Goal: Find specific page/section: Find specific page/section

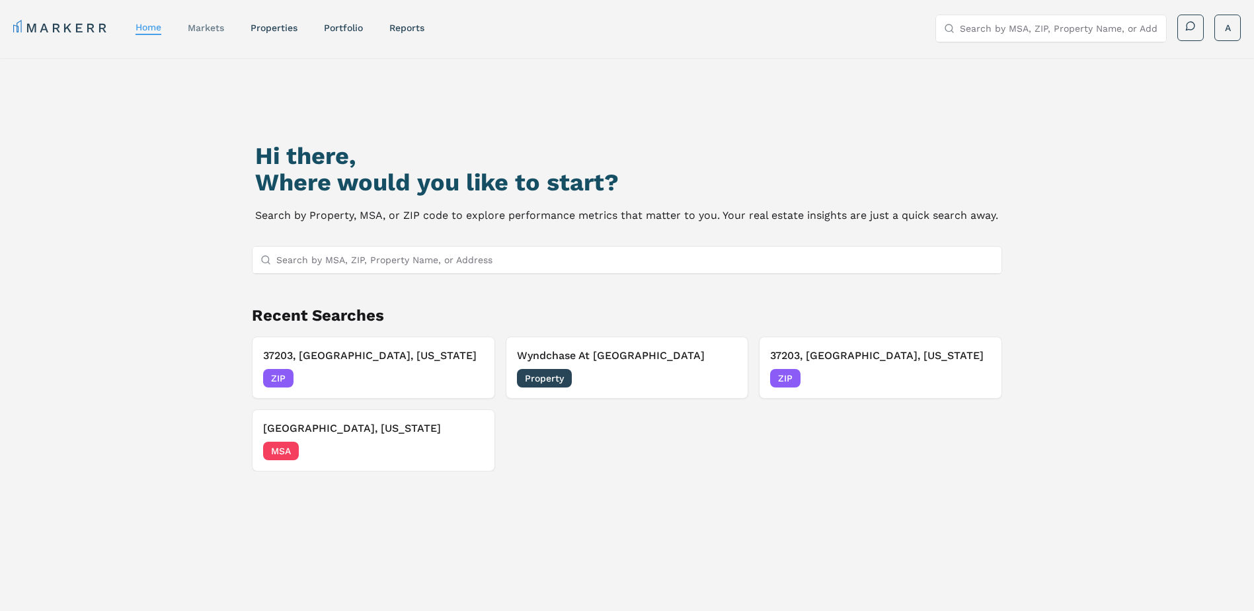
click at [204, 32] on link "markets" at bounding box center [206, 27] width 36 height 11
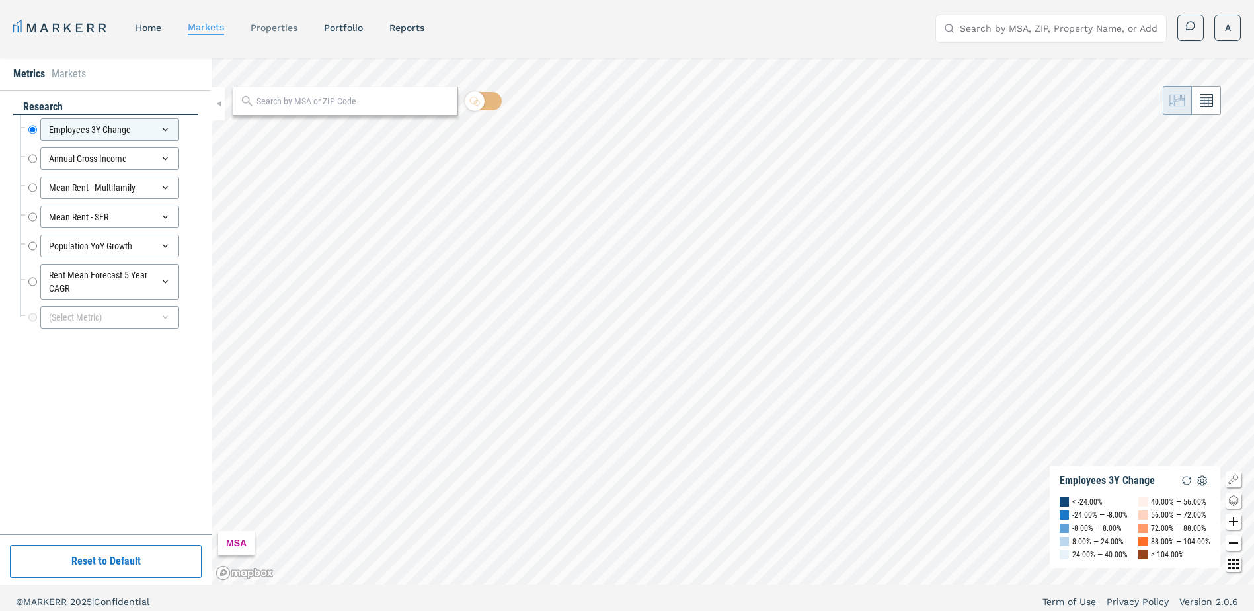
click at [274, 28] on link "properties" at bounding box center [274, 27] width 47 height 11
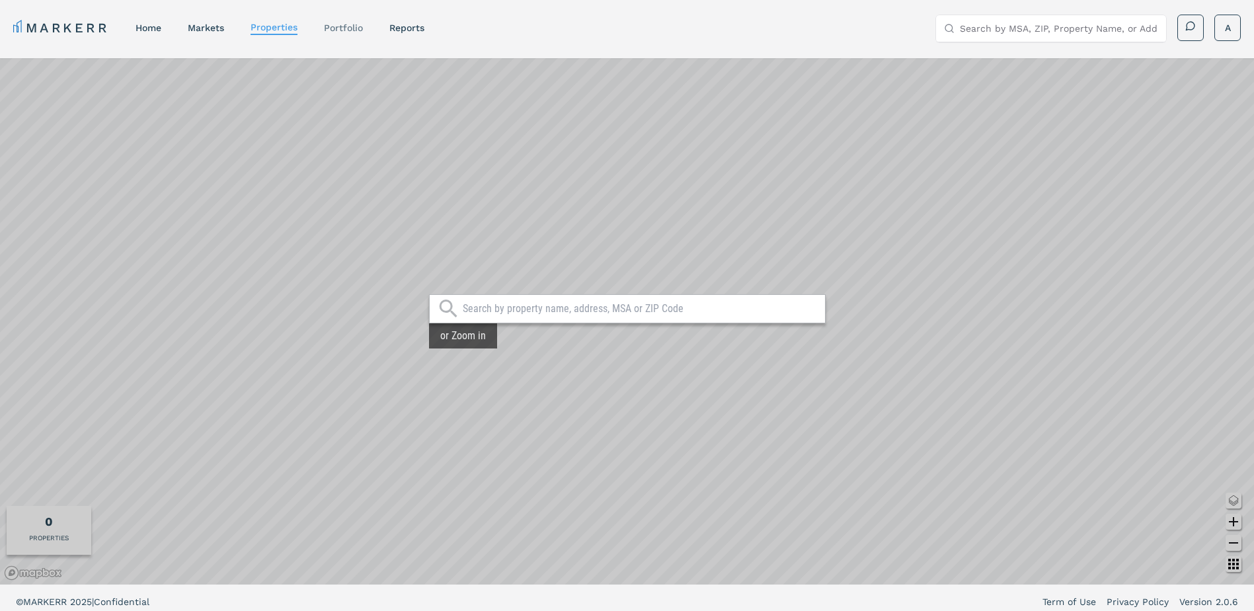
click at [347, 27] on link "Portfolio" at bounding box center [343, 27] width 39 height 11
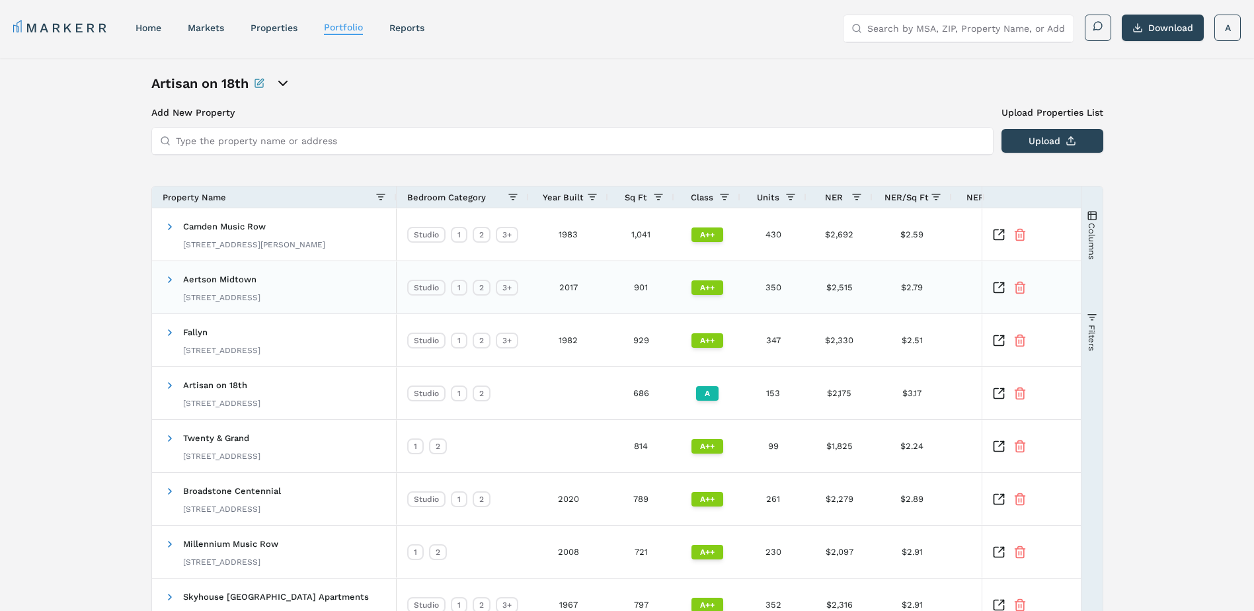
click at [243, 281] on span "Aertson Midtown" at bounding box center [219, 279] width 73 height 10
click at [173, 286] on span at bounding box center [170, 279] width 11 height 26
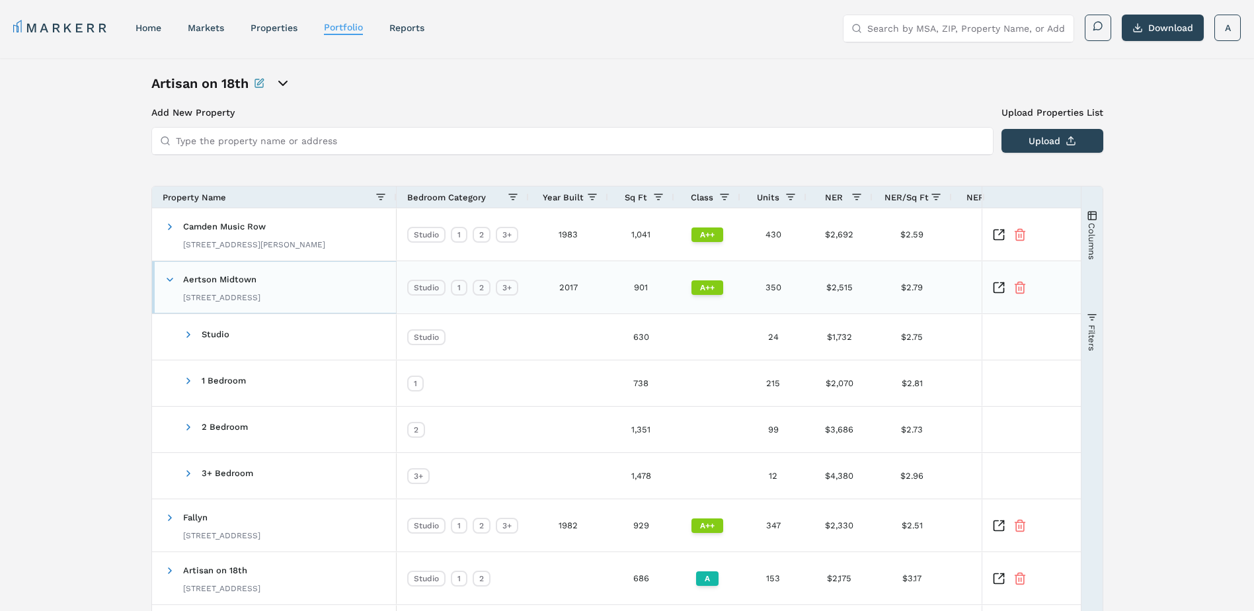
click at [173, 286] on span at bounding box center [170, 279] width 11 height 26
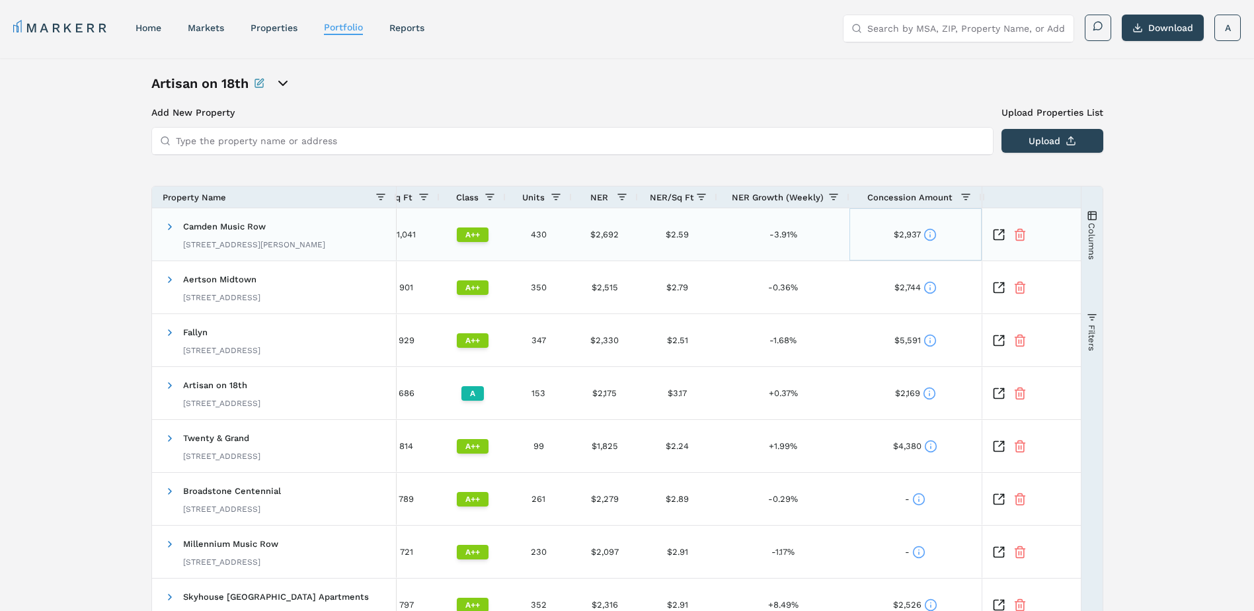
click at [930, 233] on icon at bounding box center [930, 234] width 13 height 13
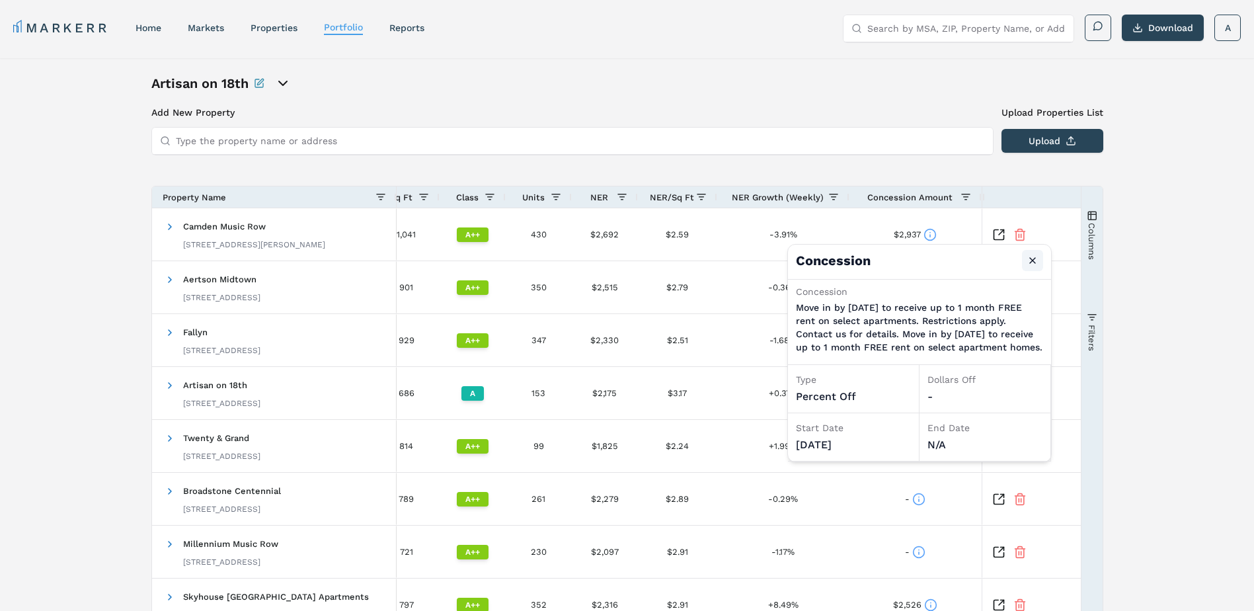
click at [1033, 261] on button "Close" at bounding box center [1032, 260] width 21 height 21
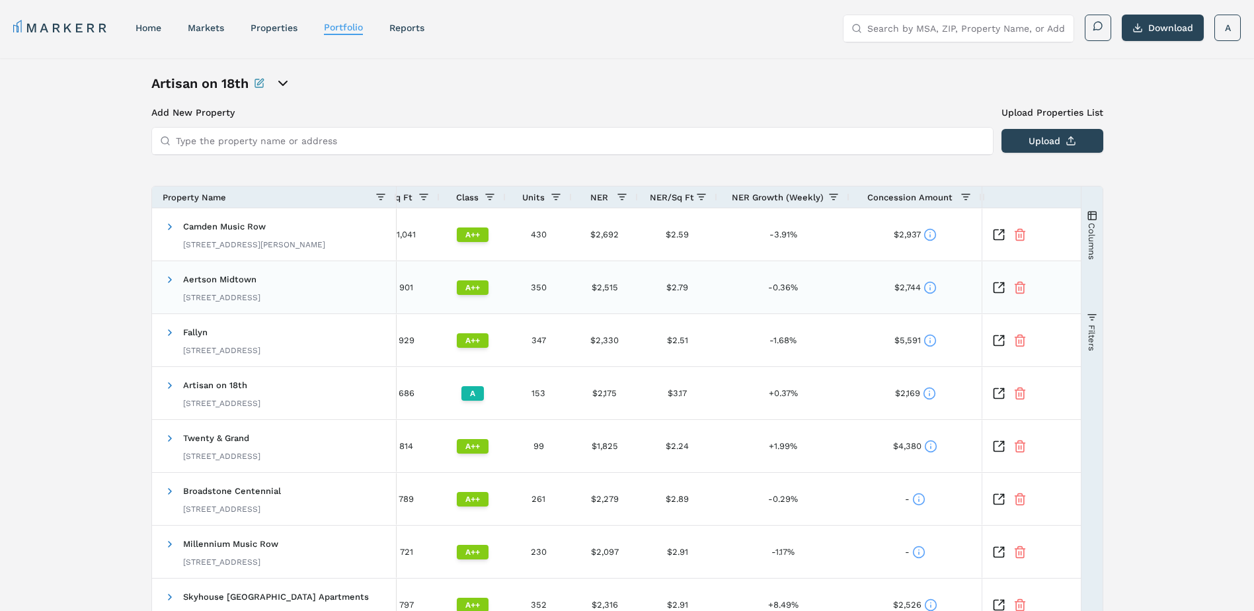
click at [930, 288] on icon at bounding box center [930, 289] width 0 height 2
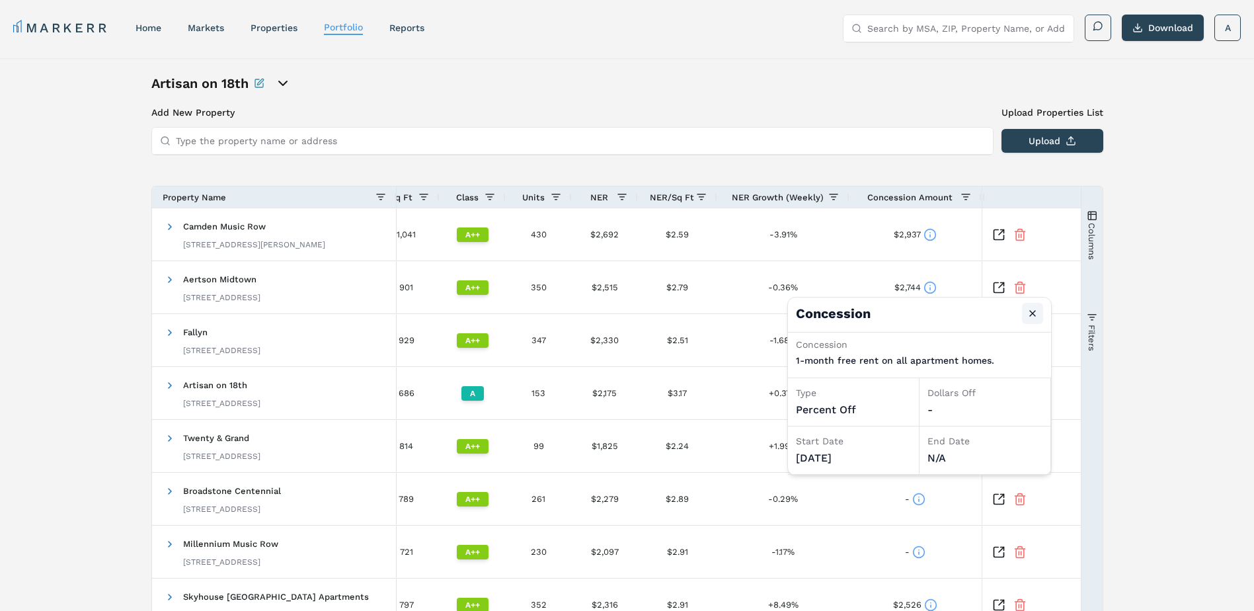
click at [1036, 317] on button "Close" at bounding box center [1032, 313] width 21 height 21
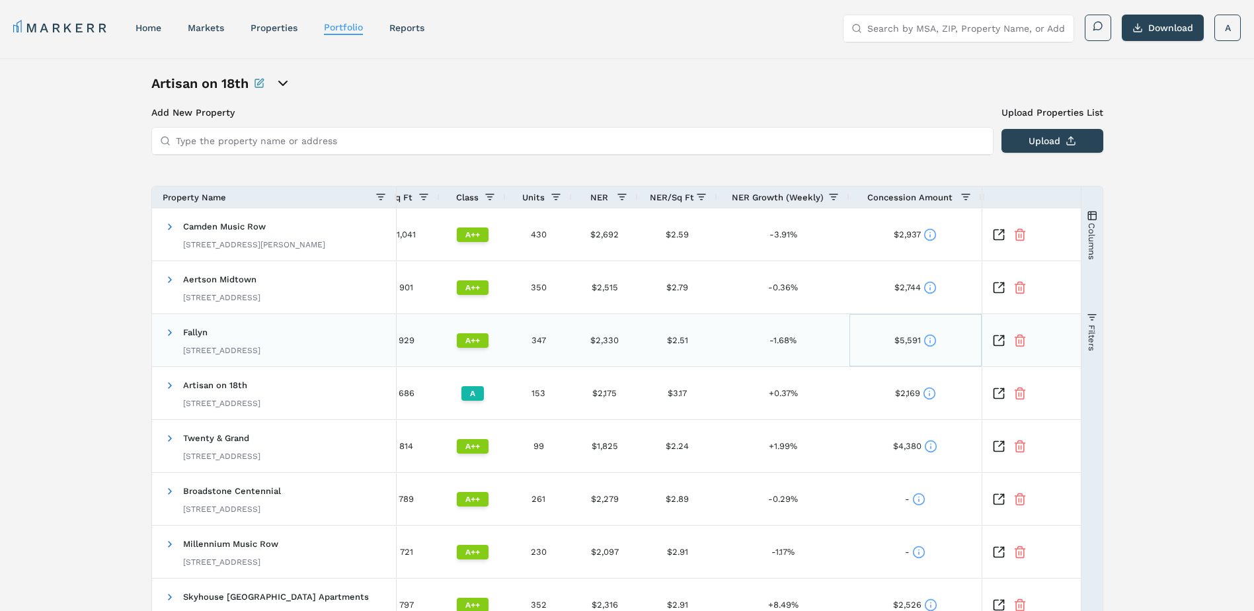
click at [934, 337] on circle at bounding box center [929, 340] width 11 height 11
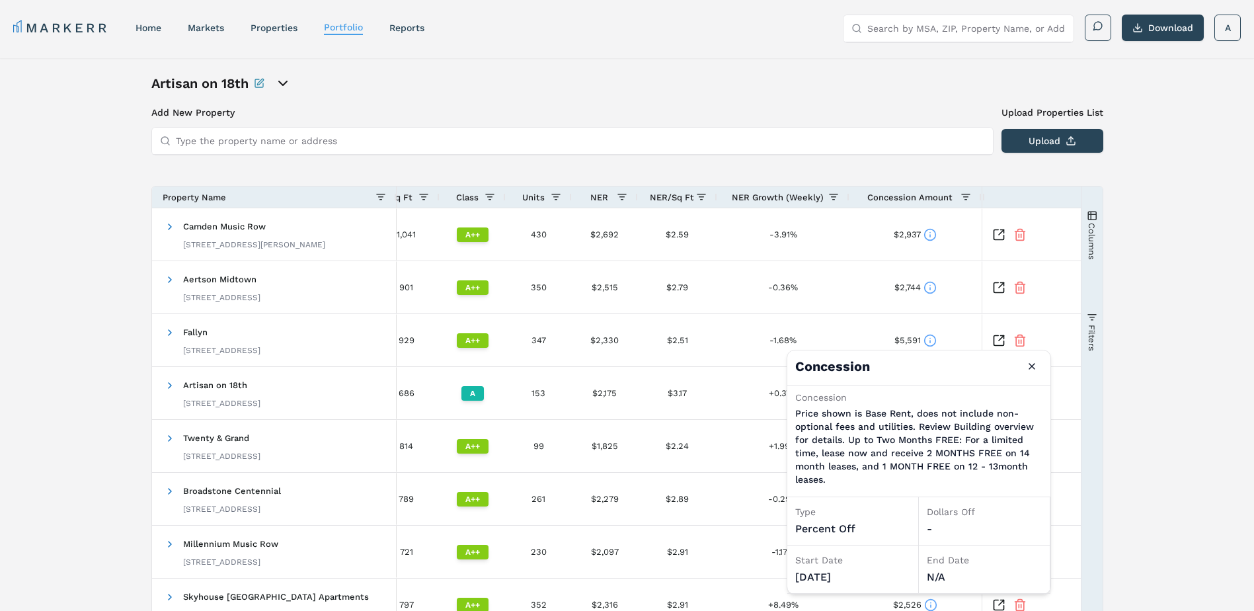
click at [1020, 364] on h4 "Concession Close" at bounding box center [918, 367] width 263 height 34
click at [1028, 370] on button "Close" at bounding box center [1031, 366] width 21 height 21
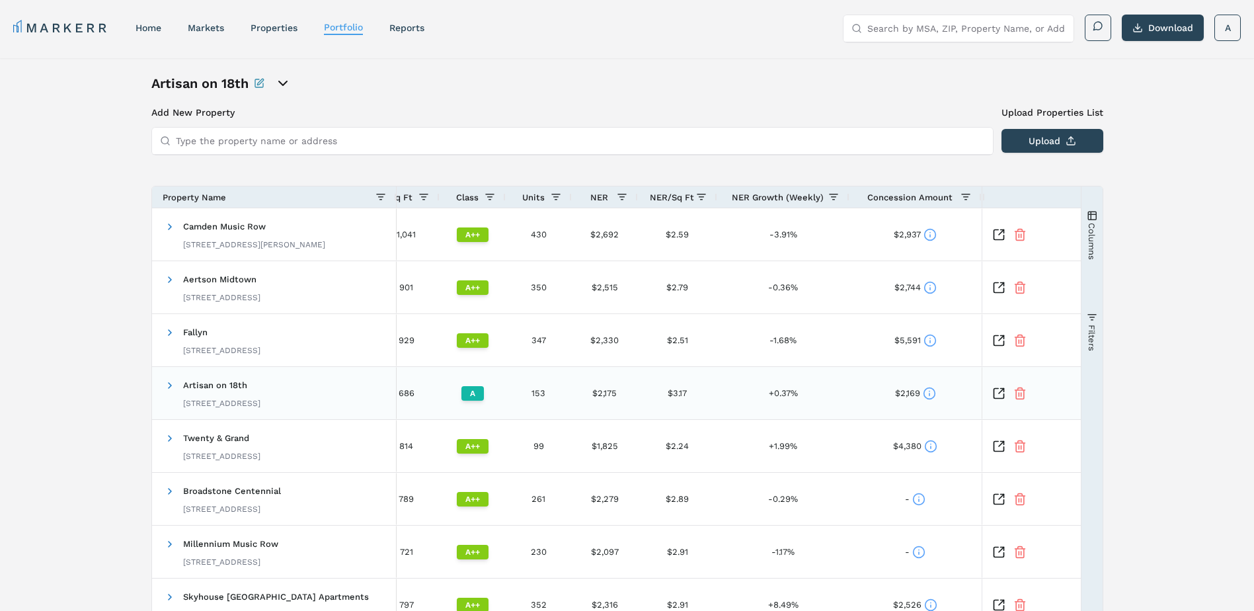
click at [927, 391] on icon at bounding box center [929, 393] width 13 height 13
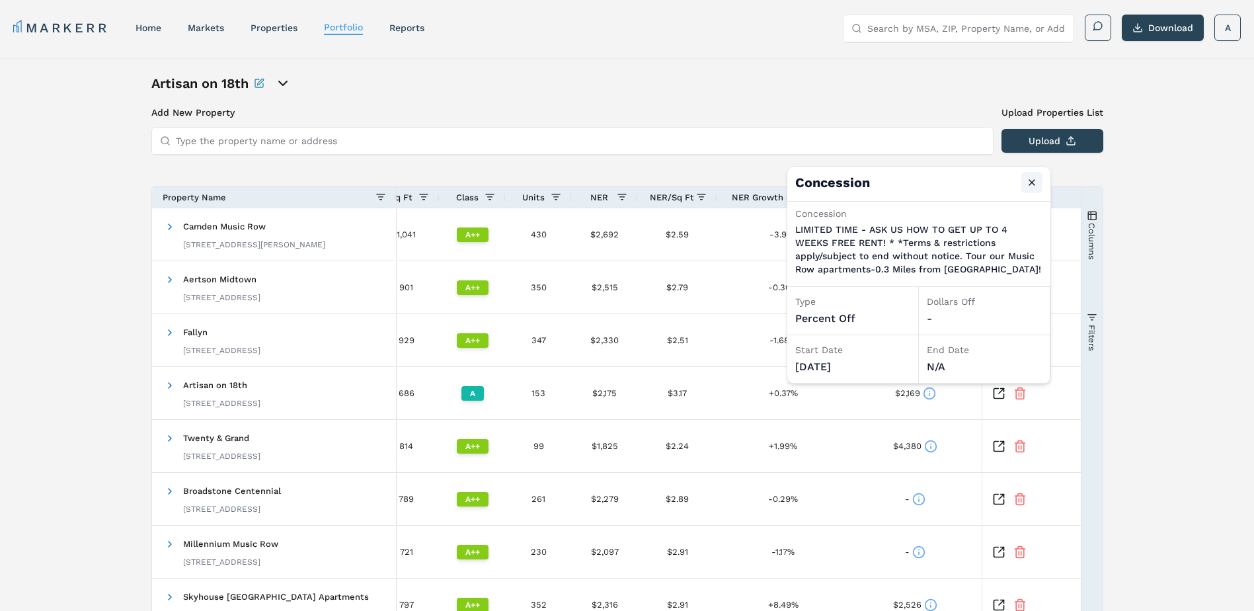
click at [1030, 187] on button "Close" at bounding box center [1031, 182] width 21 height 21
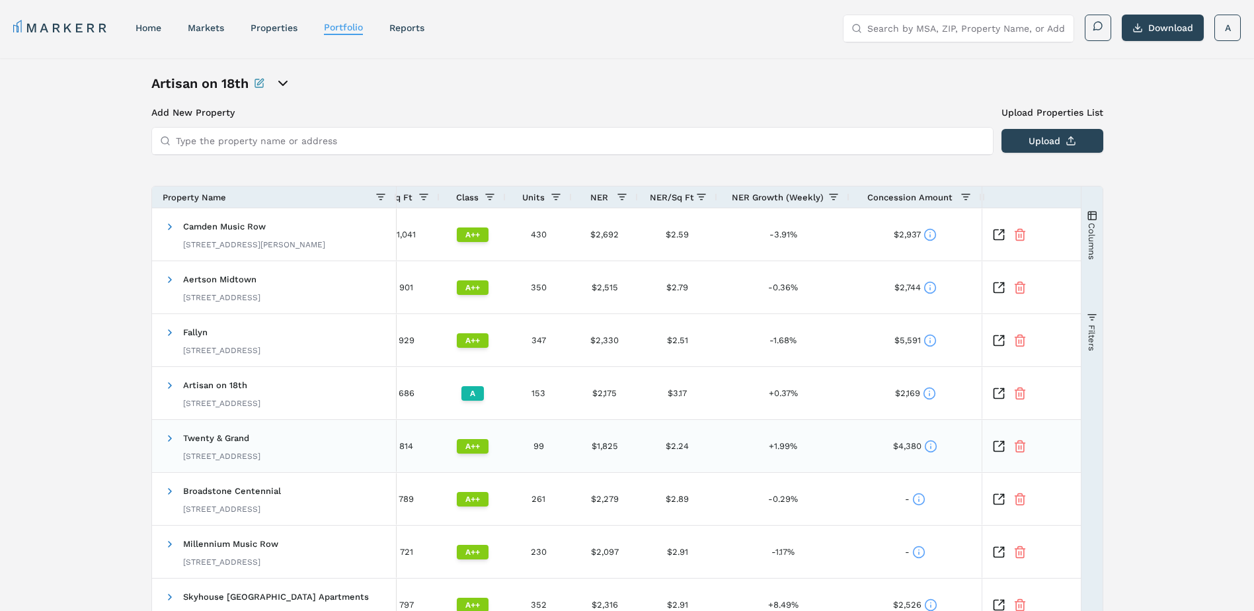
click at [924, 448] on div "$4,380" at bounding box center [915, 446] width 44 height 26
click at [928, 445] on icon at bounding box center [930, 446] width 13 height 13
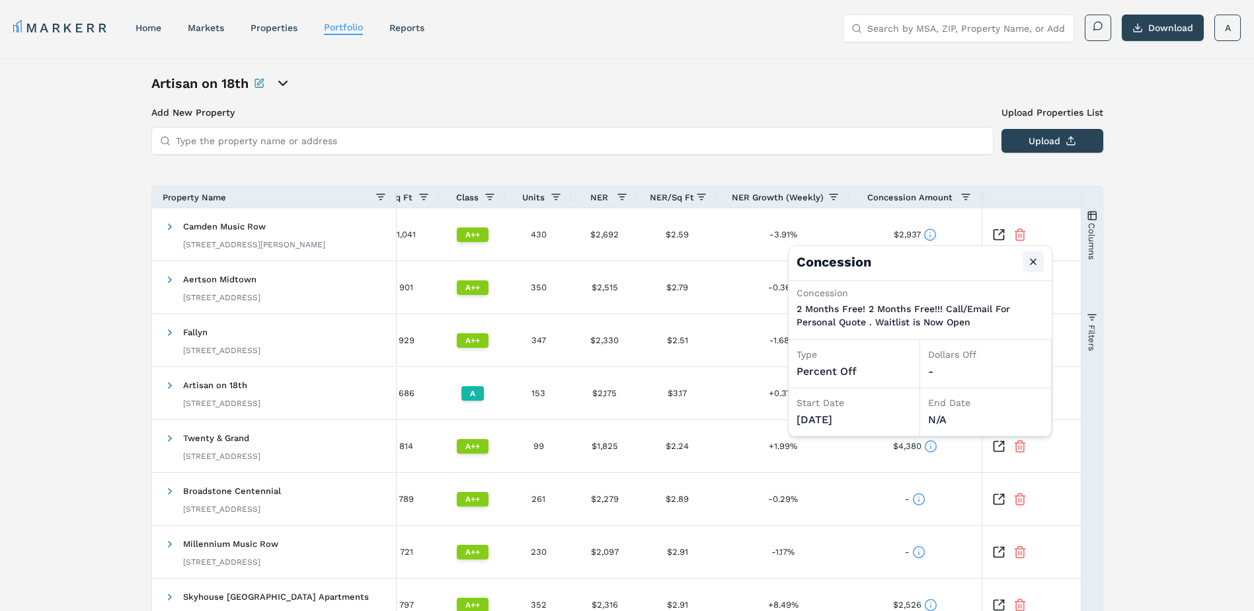
click at [1035, 256] on button "Close" at bounding box center [1033, 261] width 21 height 21
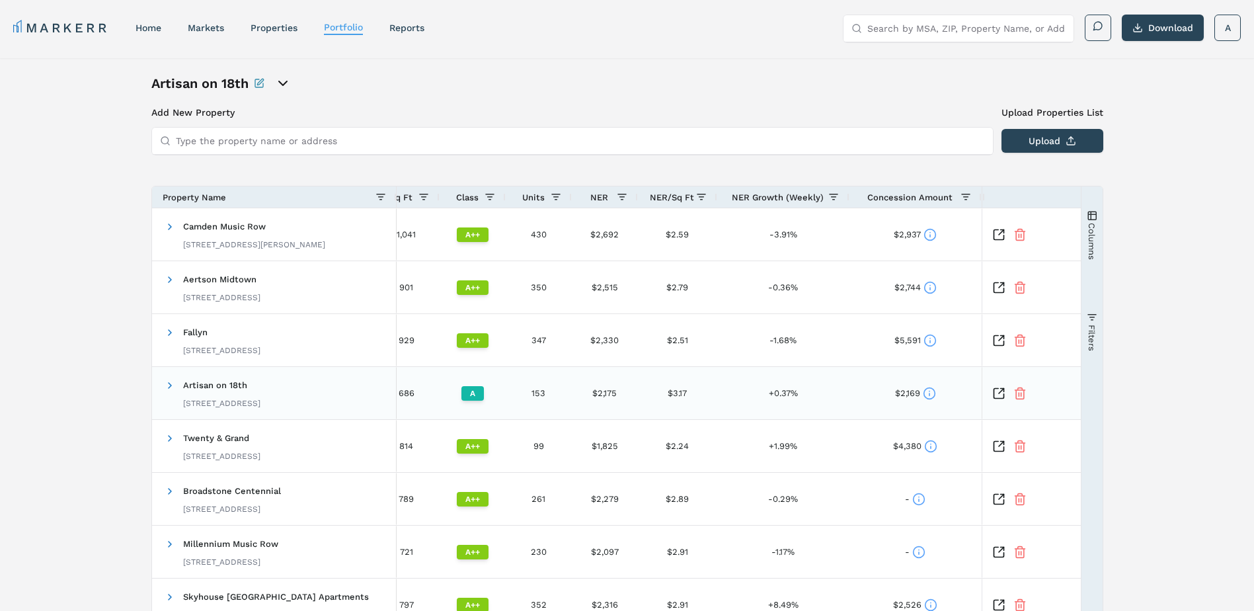
scroll to position [208, 0]
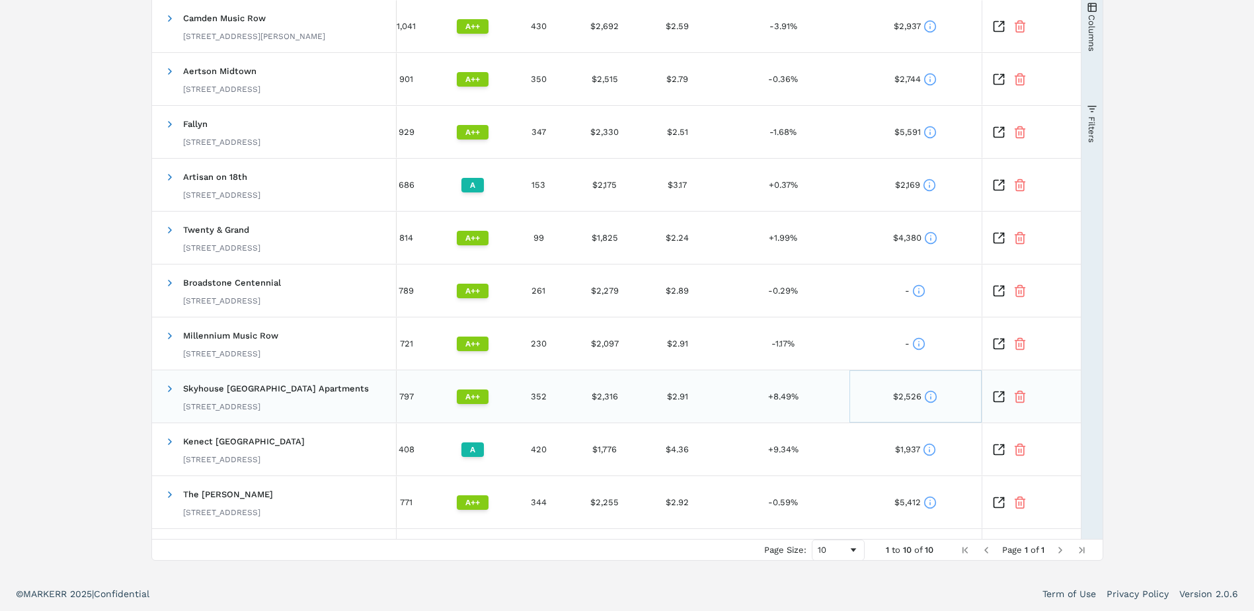
click at [933, 399] on icon at bounding box center [930, 396] width 13 height 13
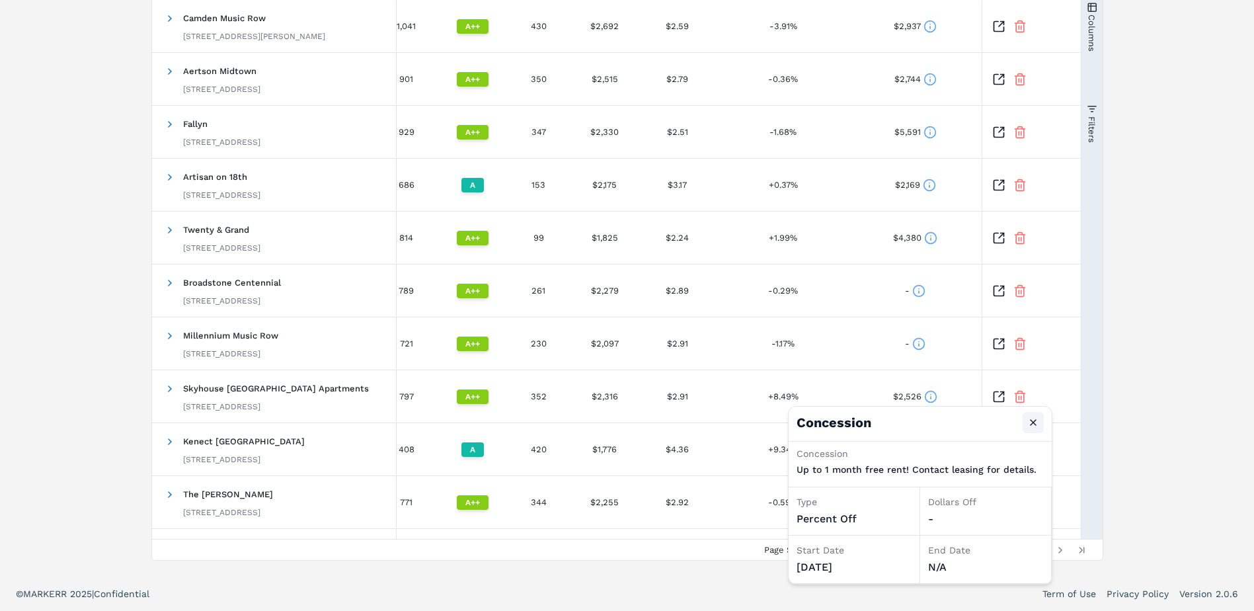
click at [1032, 420] on button "Close" at bounding box center [1033, 422] width 21 height 21
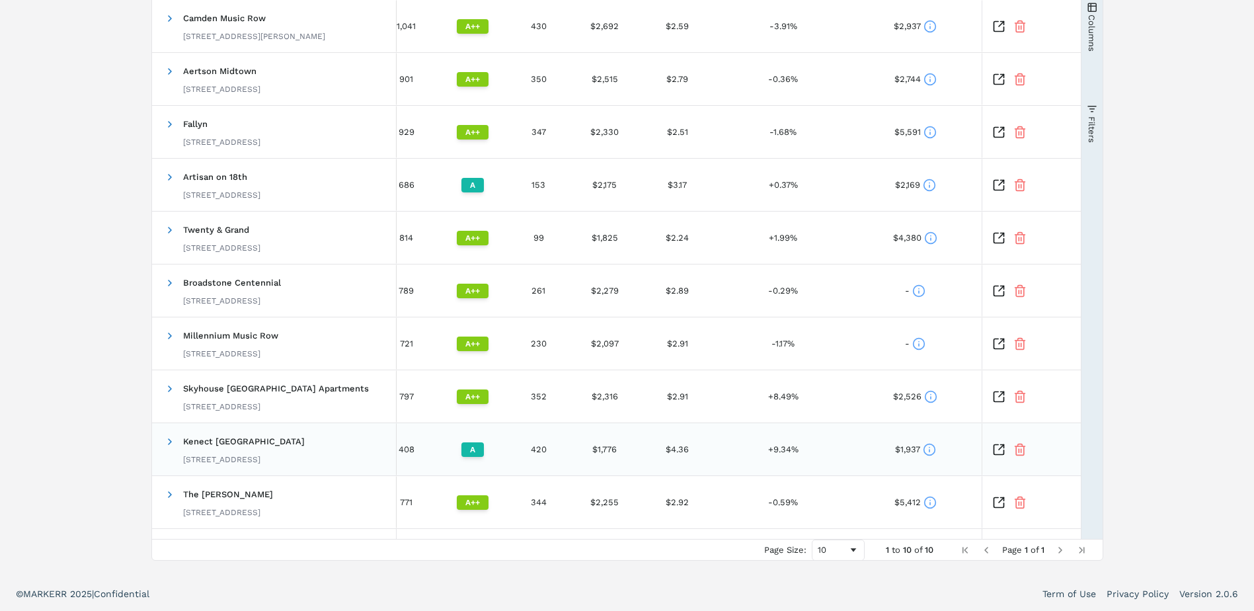
click at [931, 450] on icon at bounding box center [929, 449] width 13 height 13
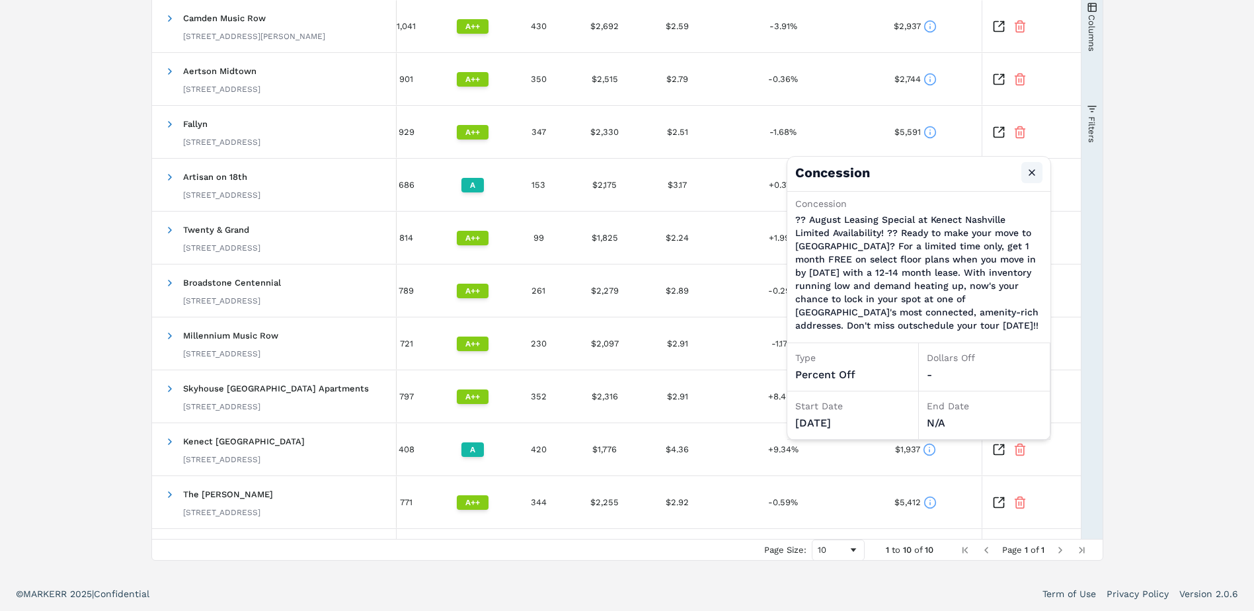
click at [1027, 174] on button "Close" at bounding box center [1031, 172] width 21 height 21
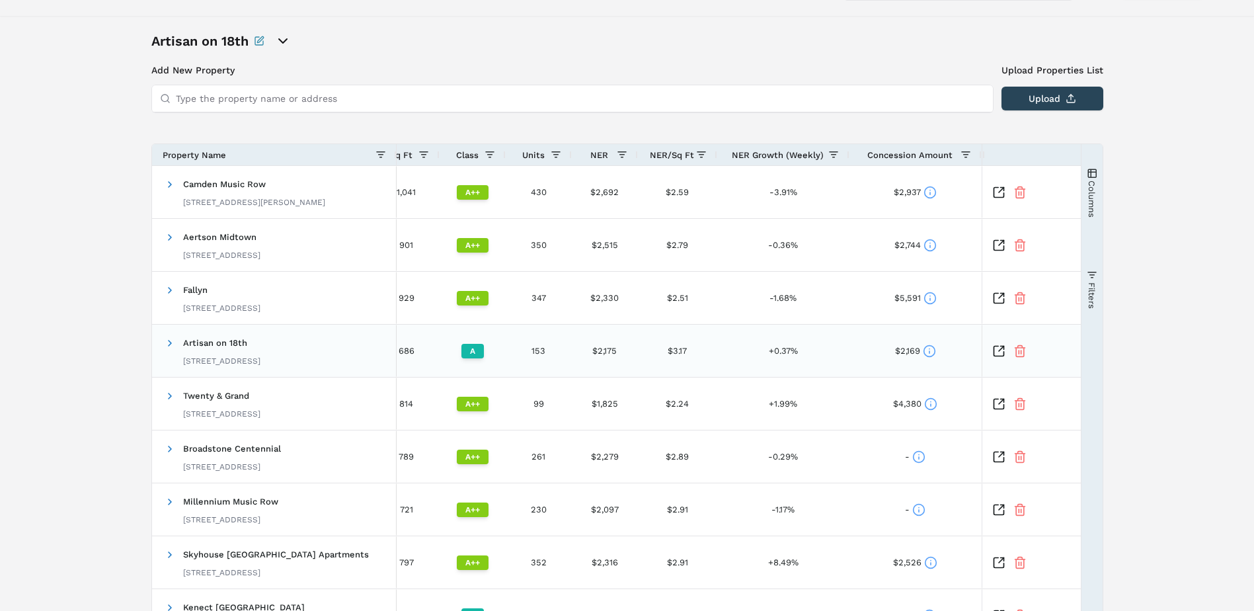
scroll to position [0, 0]
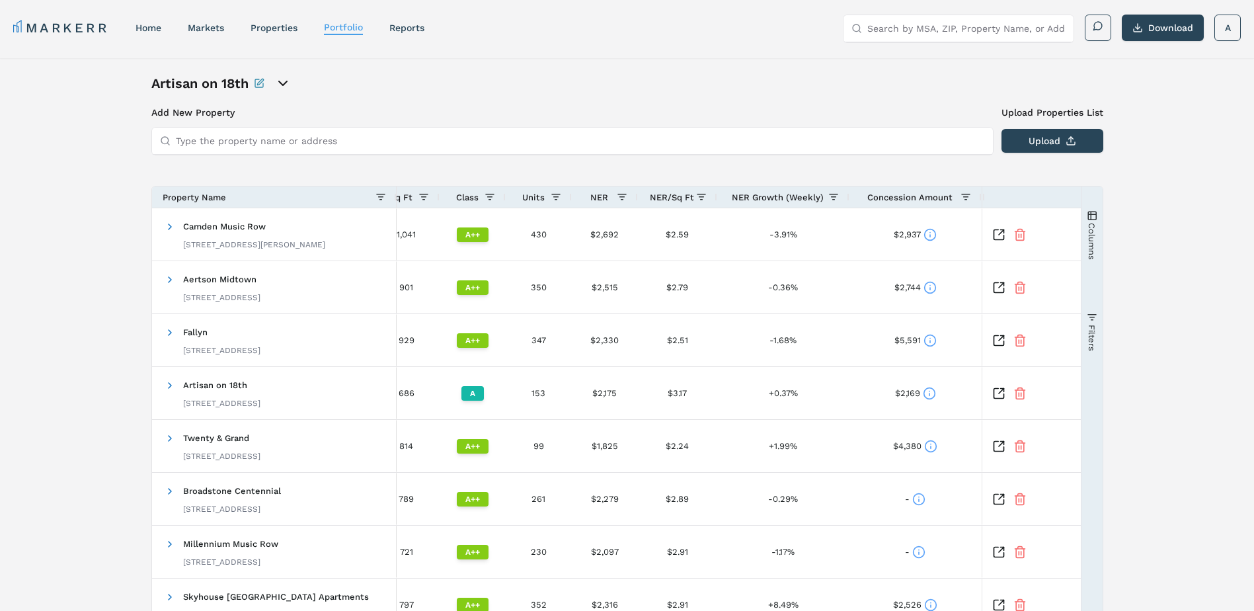
click at [227, 140] on input "Type the property name or address" at bounding box center [580, 141] width 809 height 26
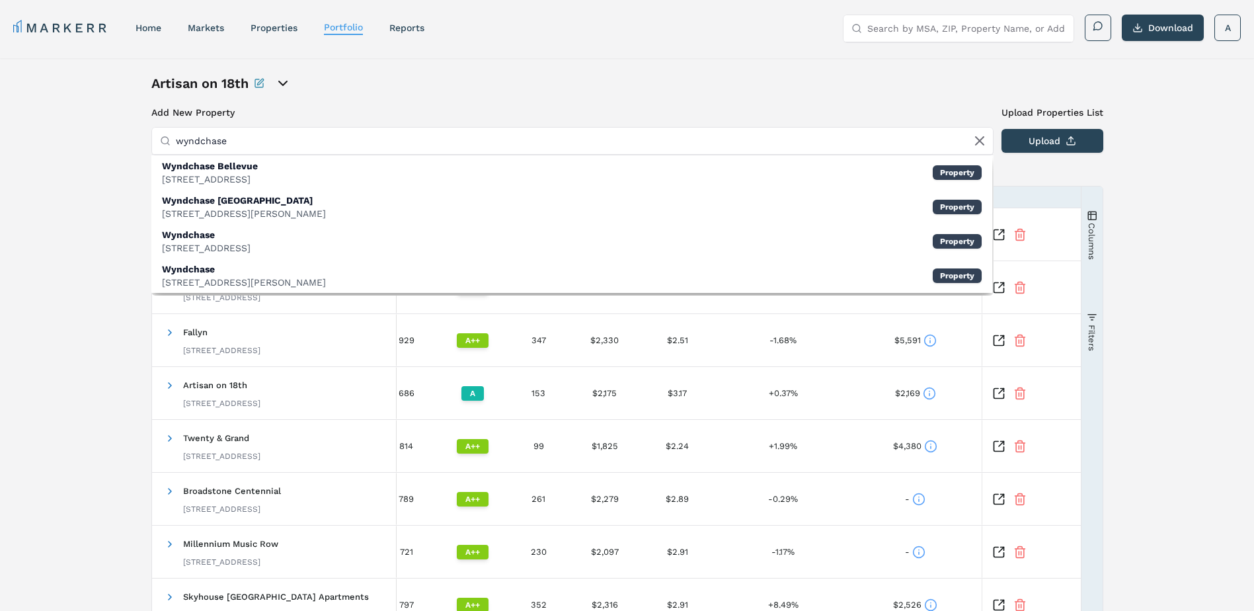
type input "wyndchase"
click at [790, 86] on div "Artisan on 18th" at bounding box center [627, 83] width 952 height 19
click at [473, 87] on div "Artisan on 18th" at bounding box center [627, 83] width 952 height 19
click at [447, 103] on div "Artisan on 18th Add New Property Upload Properties List Type the property name …" at bounding box center [627, 421] width 952 height 695
click at [980, 137] on icon at bounding box center [980, 141] width 16 height 16
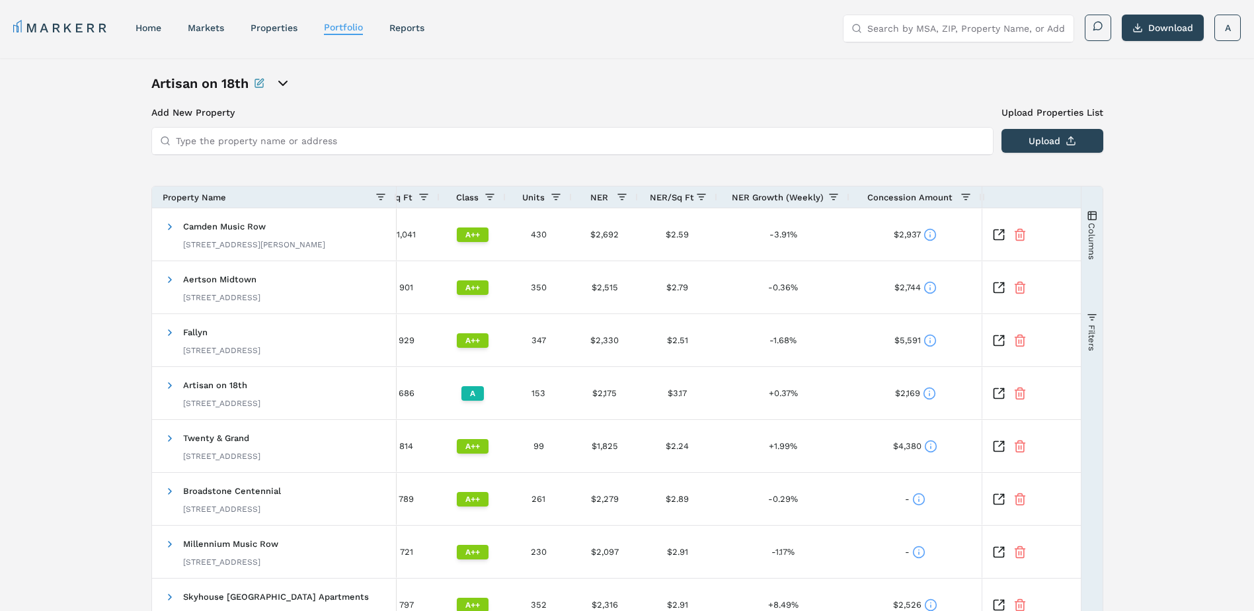
click at [184, 112] on h3 "Add New Property" at bounding box center [572, 112] width 842 height 13
click at [249, 141] on input "Type the property name or address" at bounding box center [580, 141] width 809 height 26
click at [200, 29] on link "markets" at bounding box center [206, 27] width 36 height 11
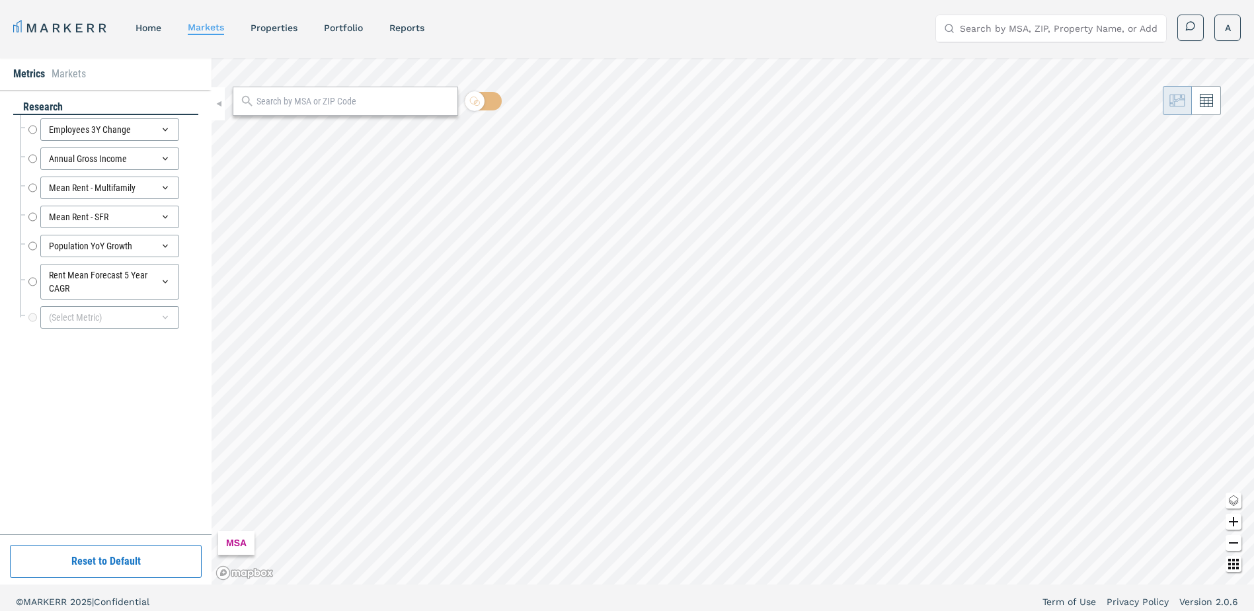
radio input "true"
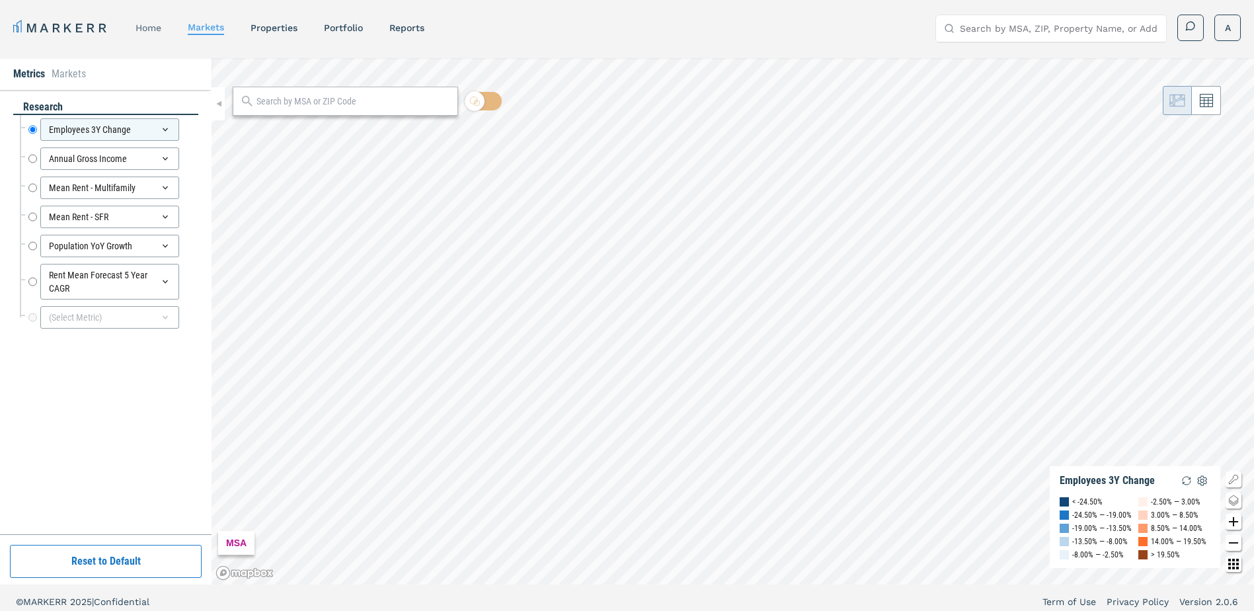
click at [153, 27] on link "home" at bounding box center [149, 27] width 26 height 11
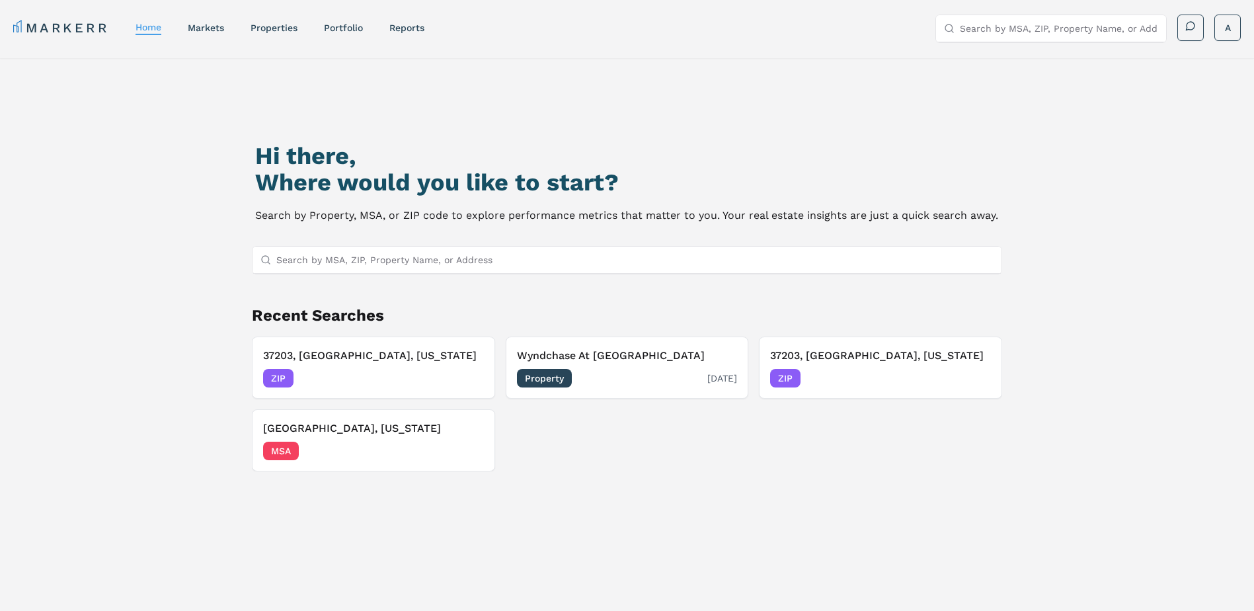
click at [629, 363] on h3 "Wyndchase At Aspen Grove" at bounding box center [627, 356] width 221 height 16
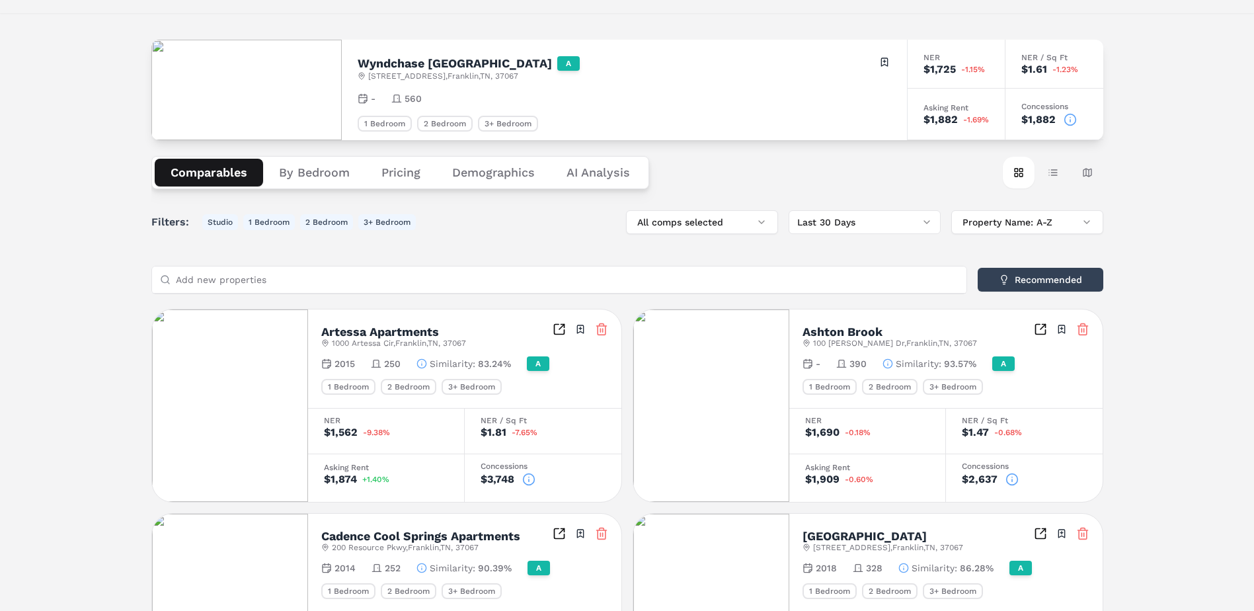
scroll to position [66, 0]
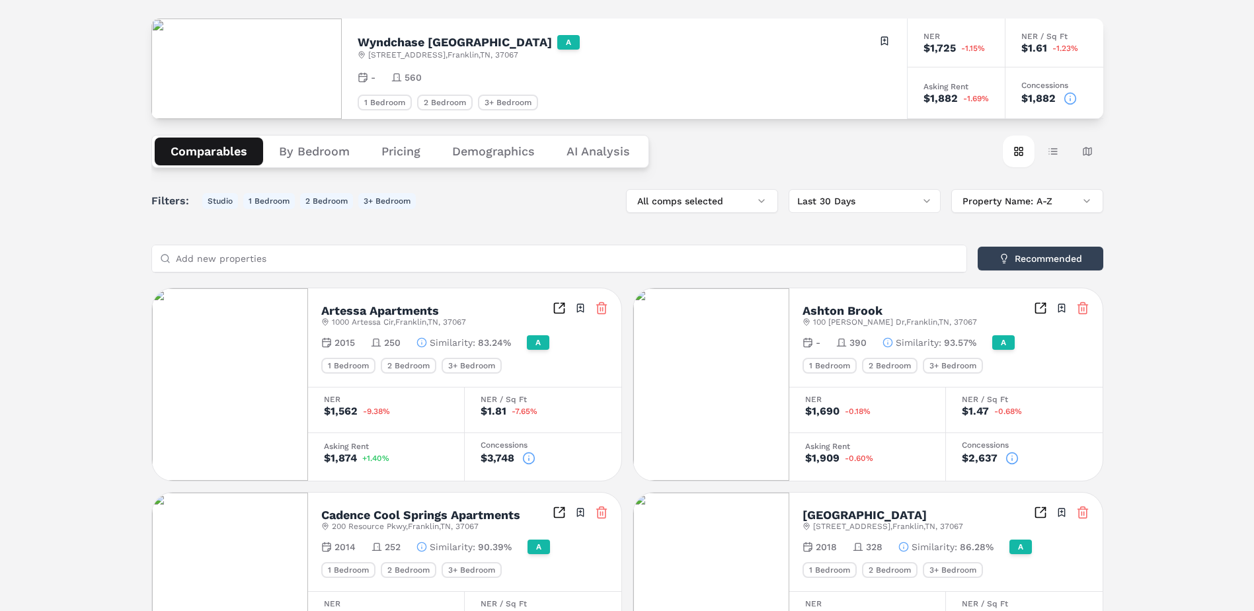
click at [530, 461] on icon at bounding box center [528, 458] width 13 height 13
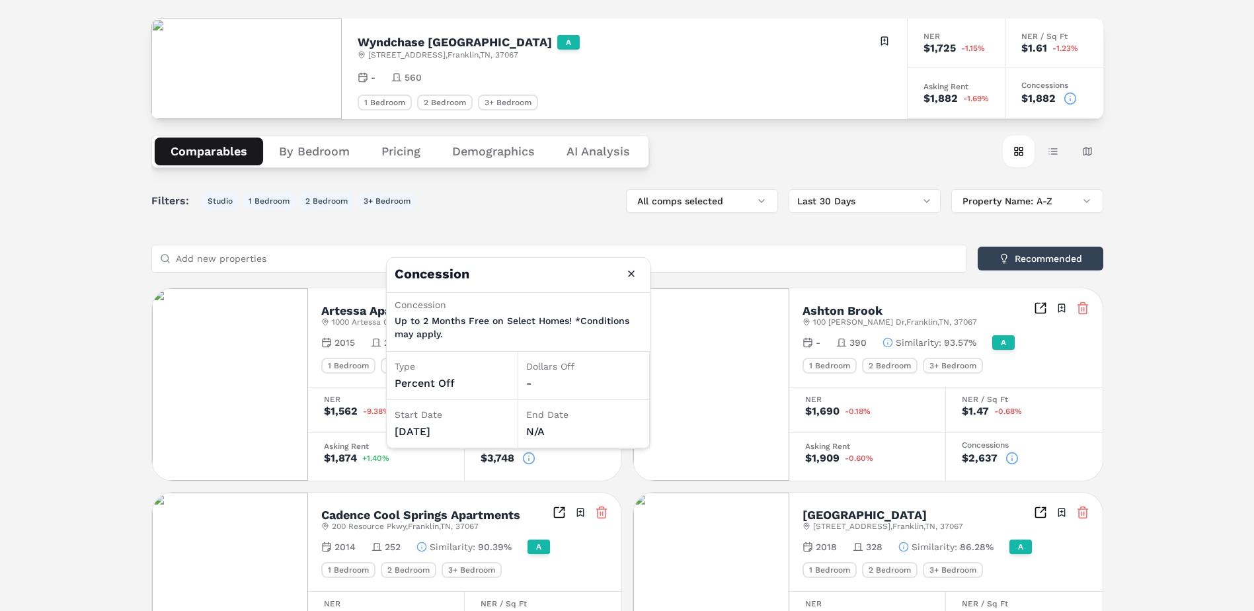
click at [530, 461] on icon at bounding box center [528, 458] width 13 height 13
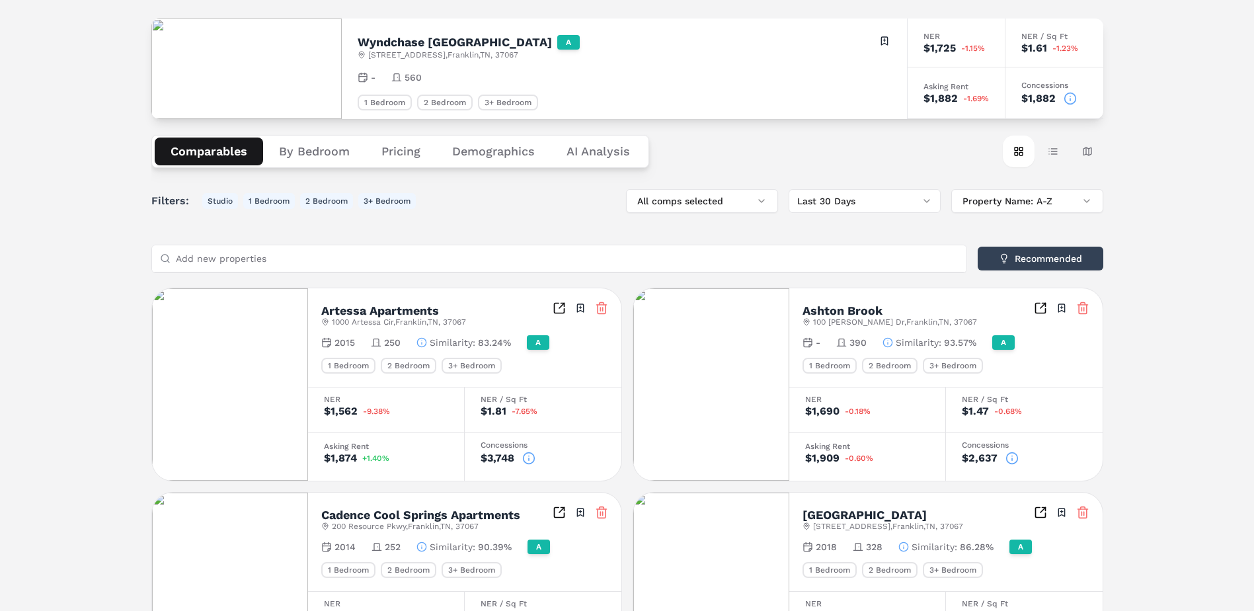
click at [530, 461] on icon at bounding box center [528, 458] width 13 height 13
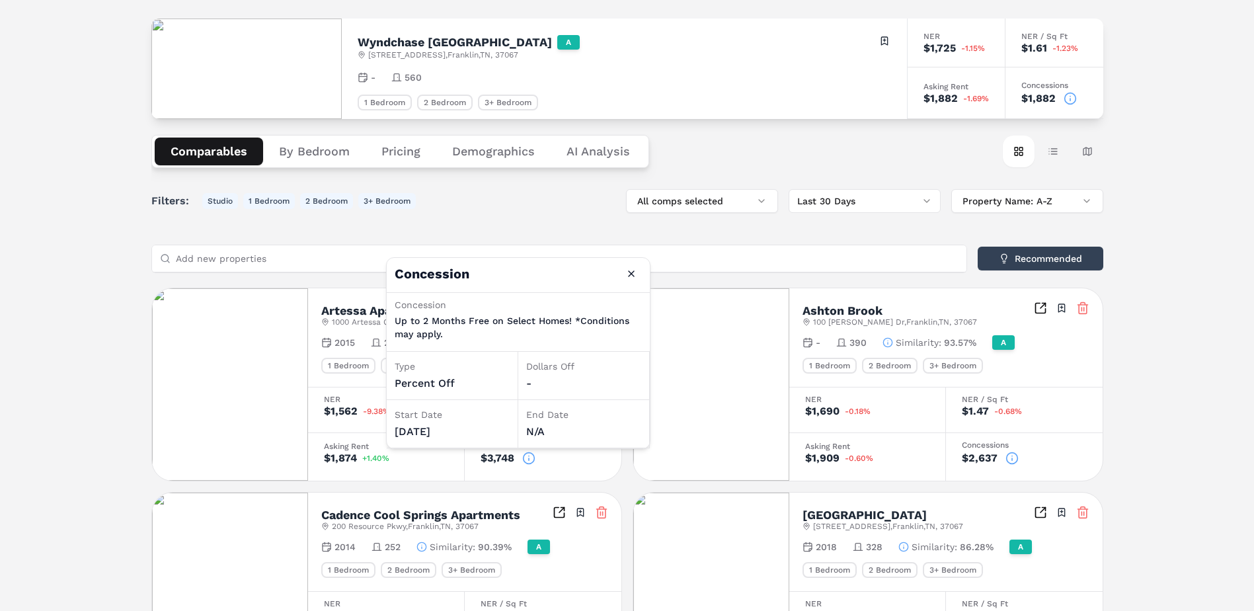
click at [1012, 460] on icon at bounding box center [1012, 459] width 0 height 2
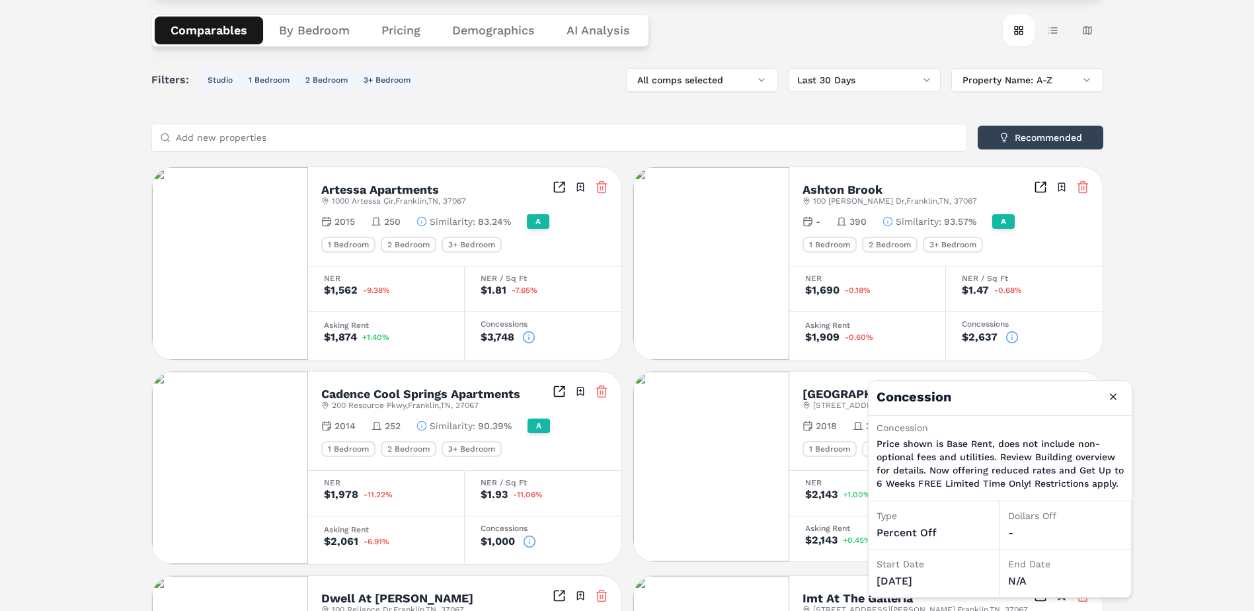
scroll to position [198, 0]
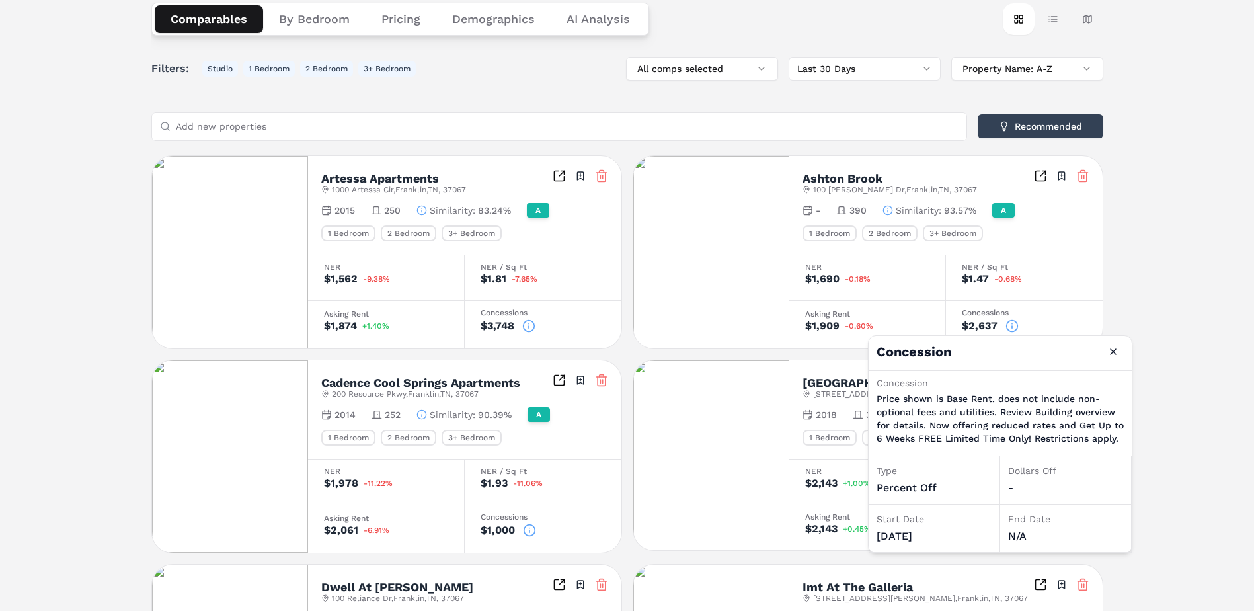
click at [531, 530] on icon at bounding box center [529, 530] width 13 height 13
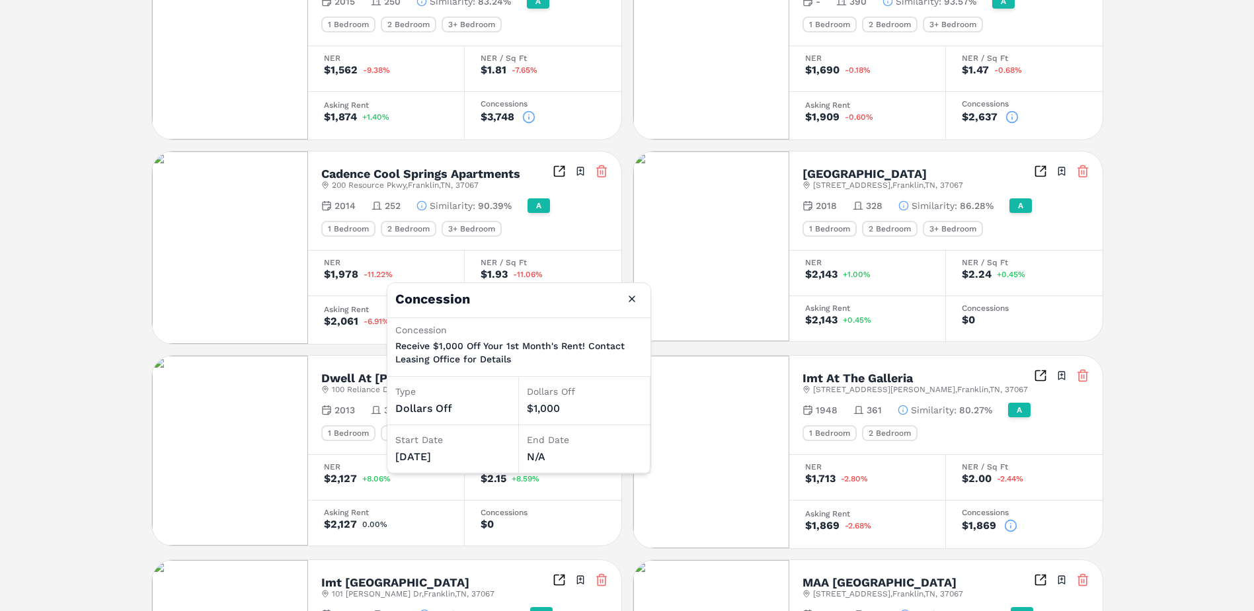
scroll to position [463, 0]
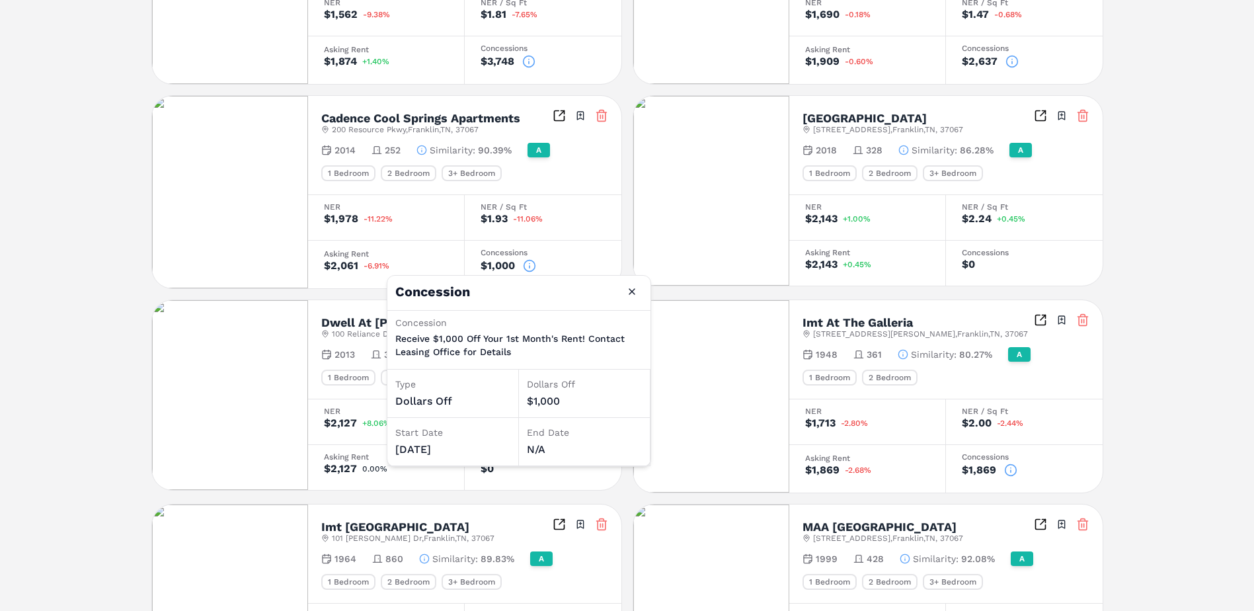
click at [1235, 444] on div "Wyndchase Aspen Grove A 3100 Aspen Grove Dr , Franklin , TN , 37067 Toggle port…" at bounding box center [627, 262] width 1254 height 1334
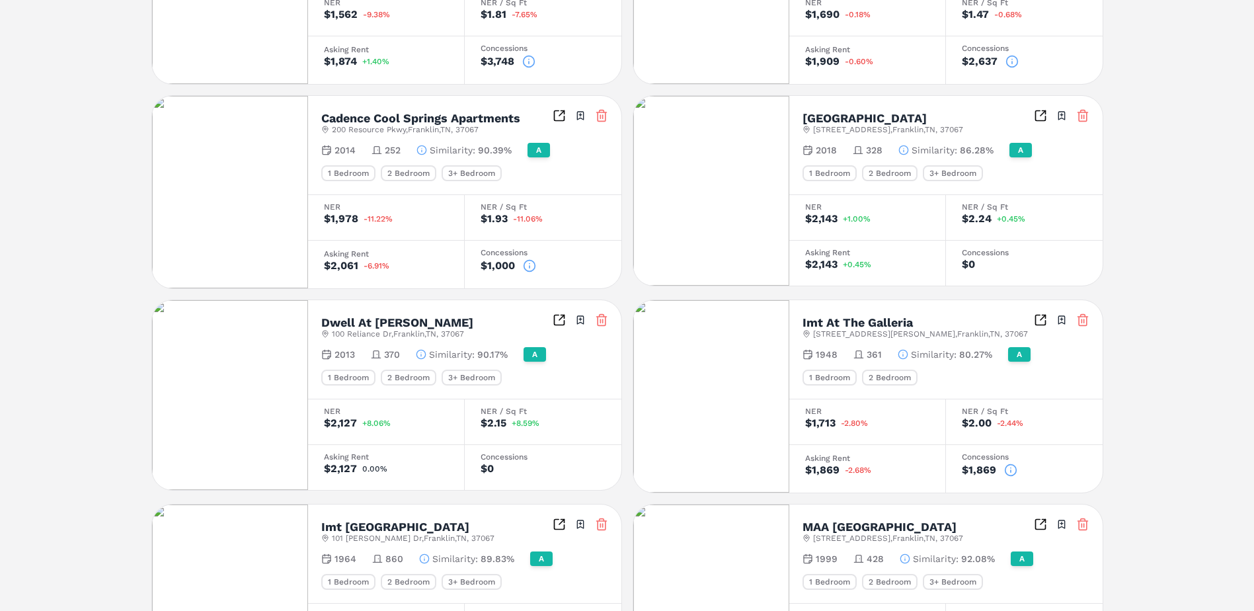
click at [1012, 469] on icon at bounding box center [1010, 469] width 13 height 13
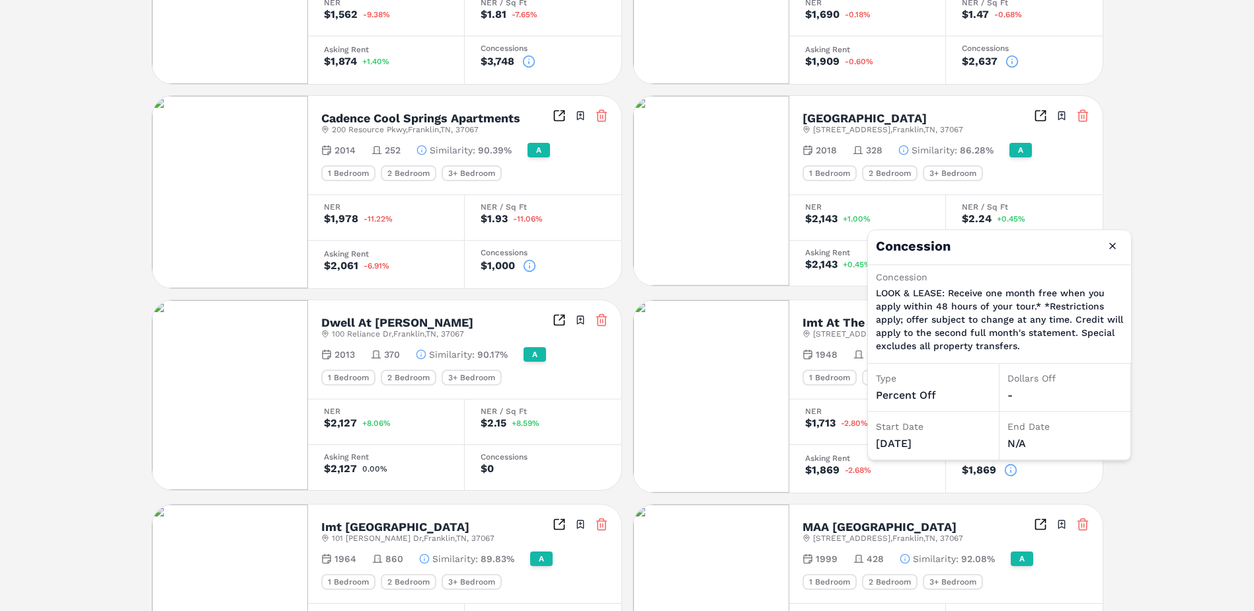
click at [1186, 410] on div "Wyndchase Aspen Grove A 3100 Aspen Grove Dr , Franklin , TN , 37067 Toggle port…" at bounding box center [627, 262] width 1254 height 1334
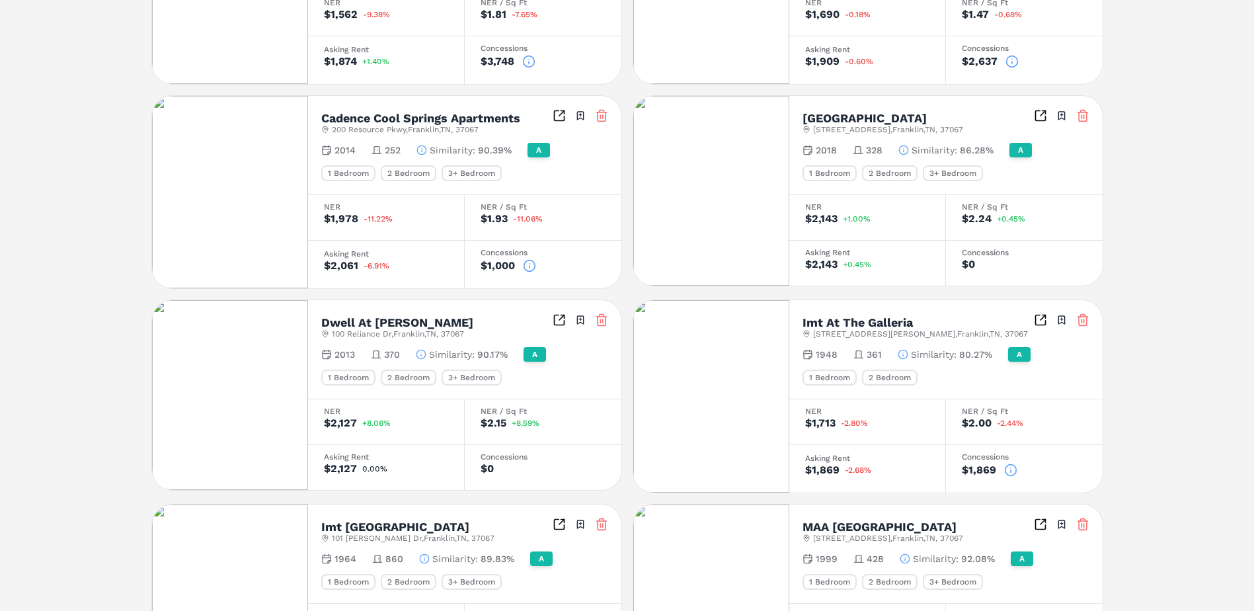
click at [526, 61] on icon at bounding box center [528, 61] width 13 height 13
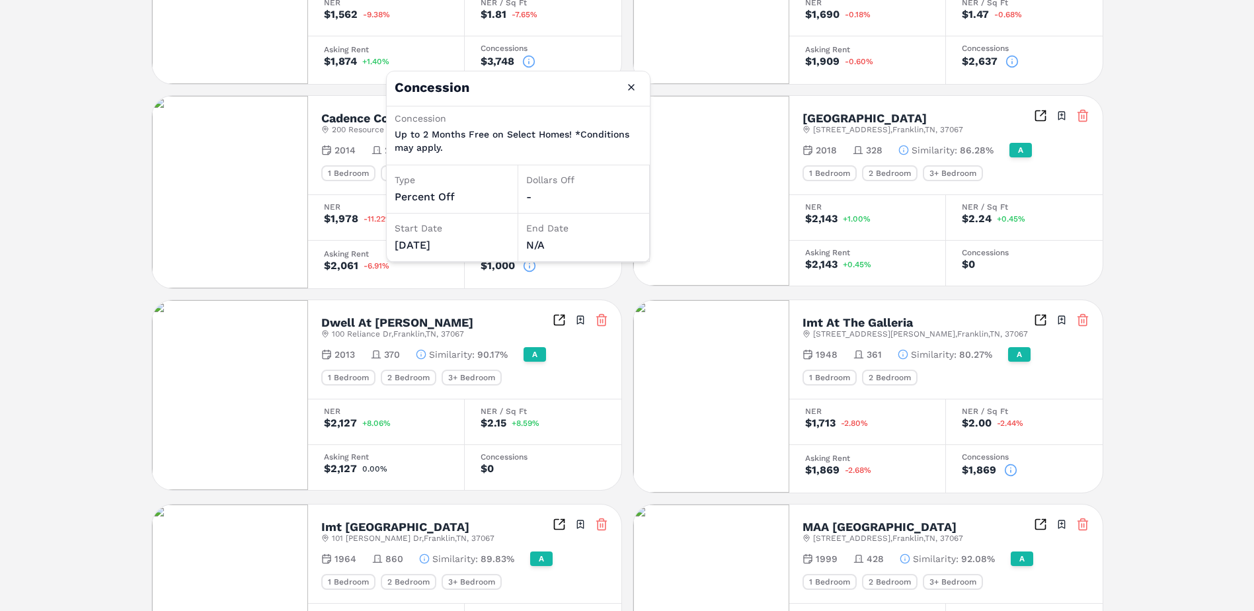
click at [1003, 60] on div "$2,637" at bounding box center [1024, 61] width 125 height 13
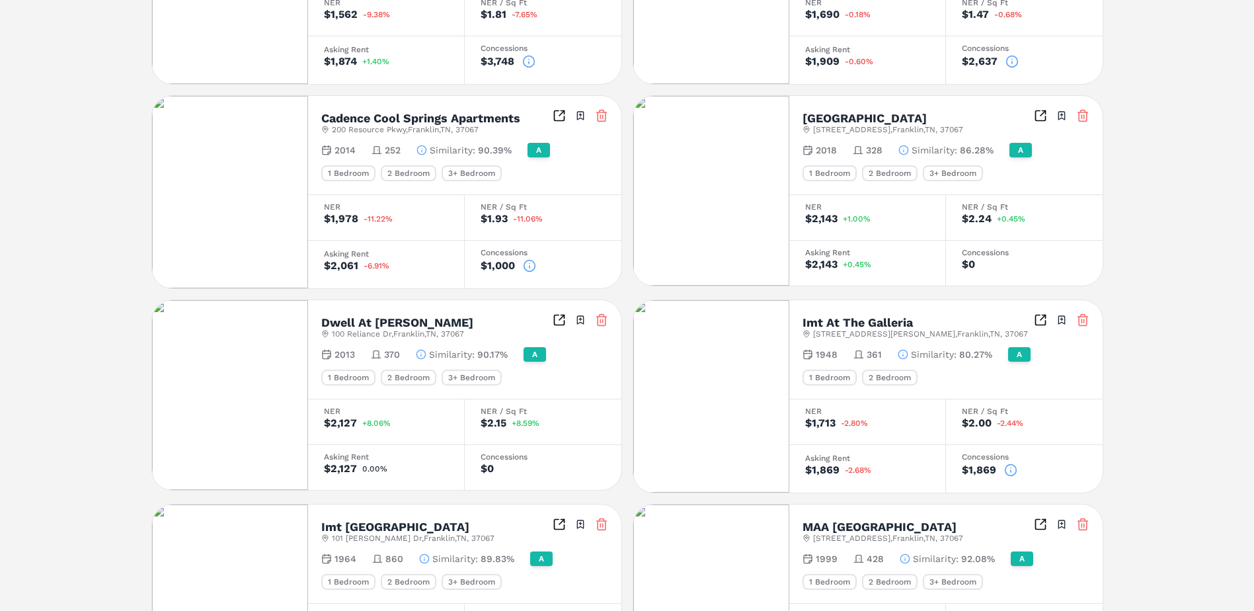
click at [1009, 60] on icon at bounding box center [1012, 61] width 13 height 13
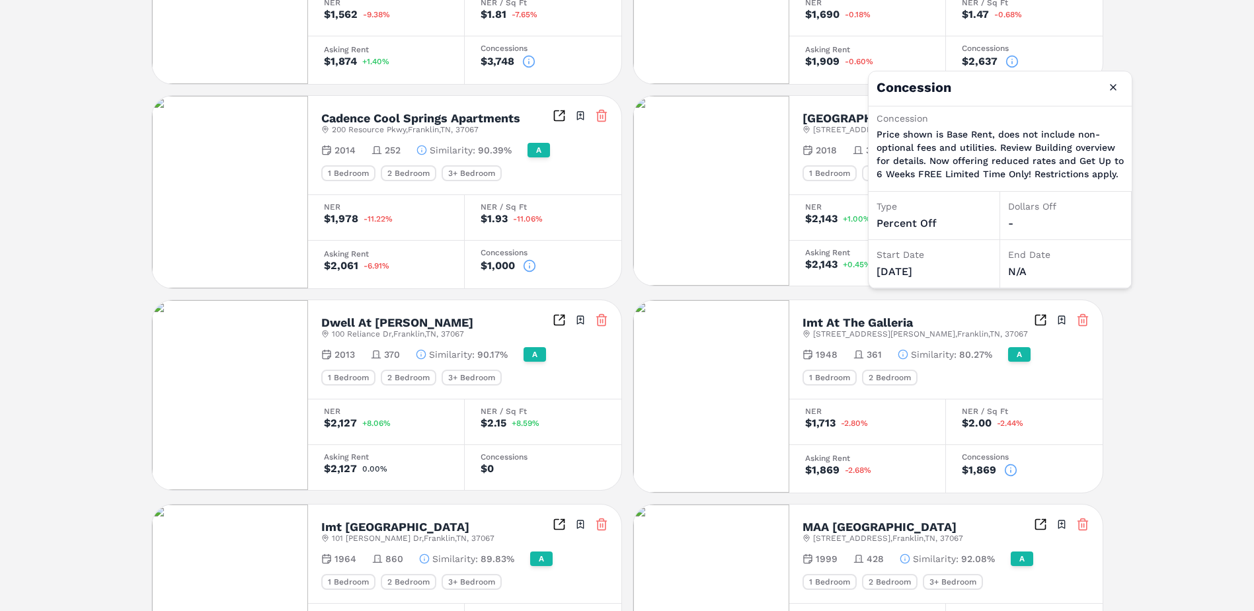
click at [1166, 109] on div "Wyndchase Aspen Grove A 3100 Aspen Grove Dr , Franklin , TN , 37067 Toggle port…" at bounding box center [627, 262] width 1254 height 1334
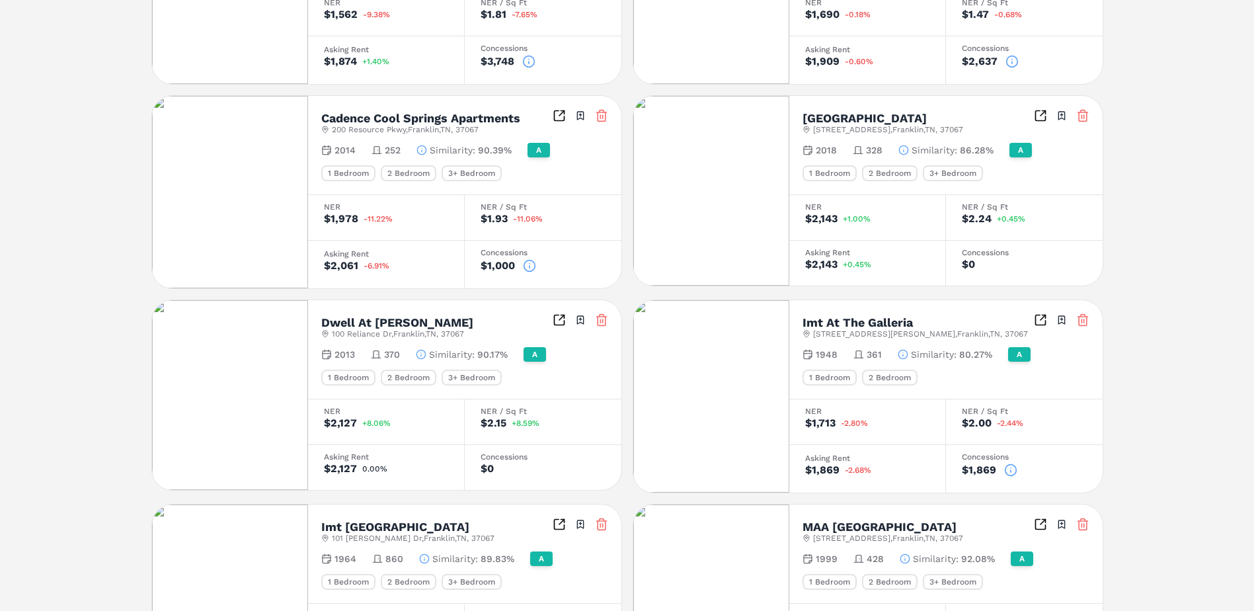
click at [1012, 471] on icon at bounding box center [1010, 469] width 13 height 13
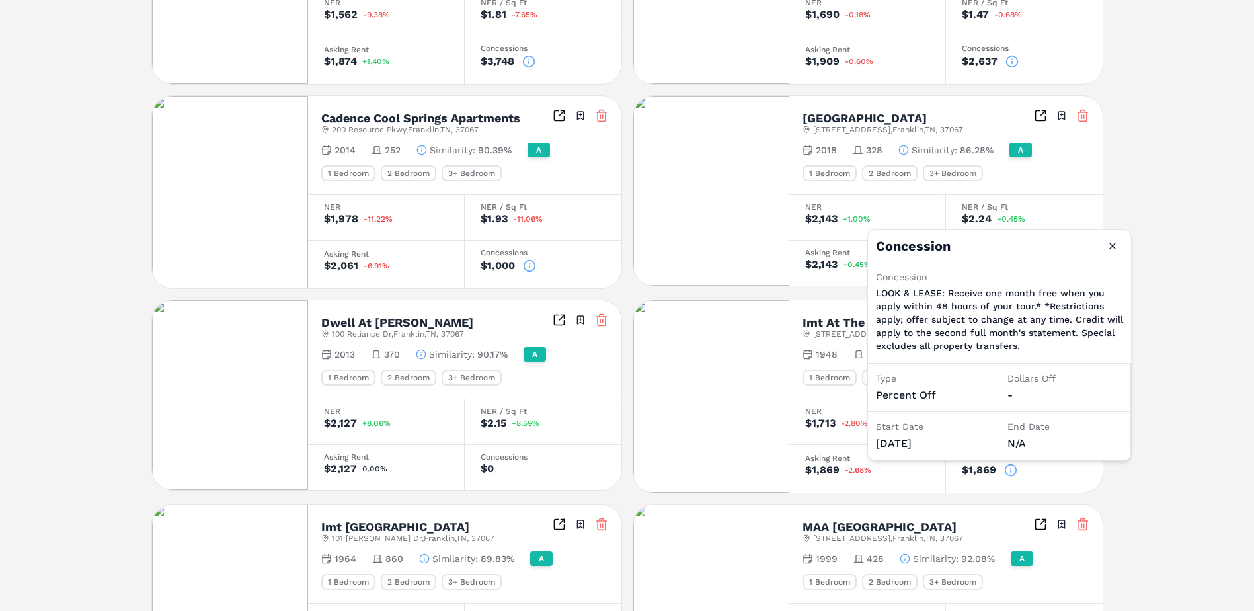
click at [1193, 331] on div "Wyndchase Aspen Grove A 3100 Aspen Grove Dr , Franklin , TN , 37067 Toggle port…" at bounding box center [627, 262] width 1254 height 1334
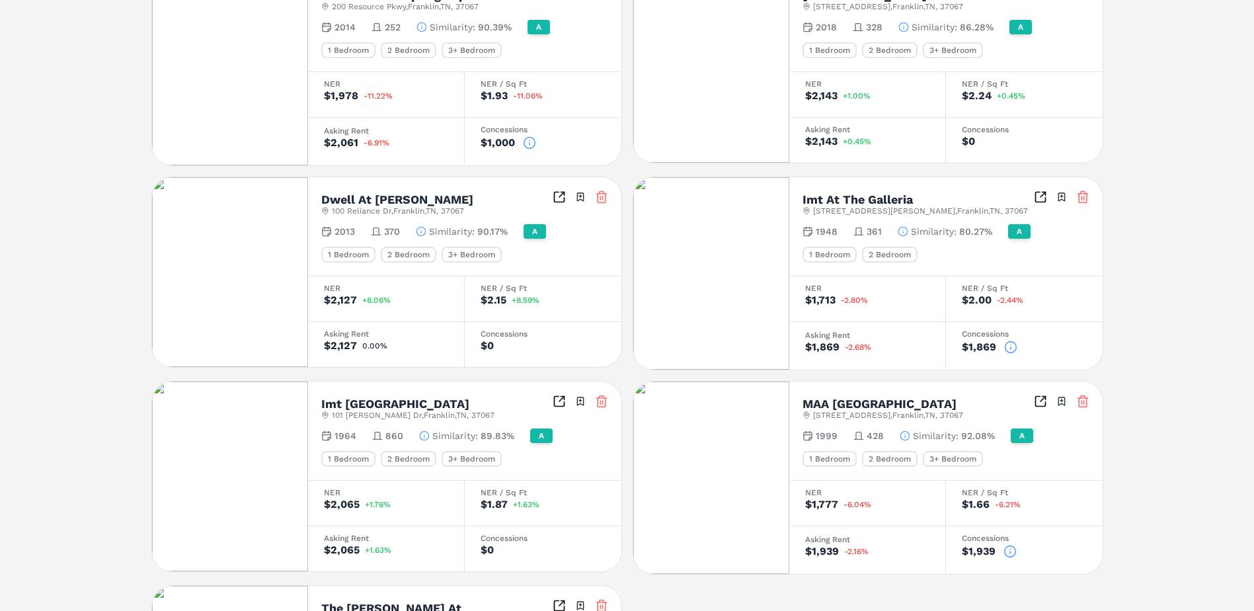
scroll to position [661, 0]
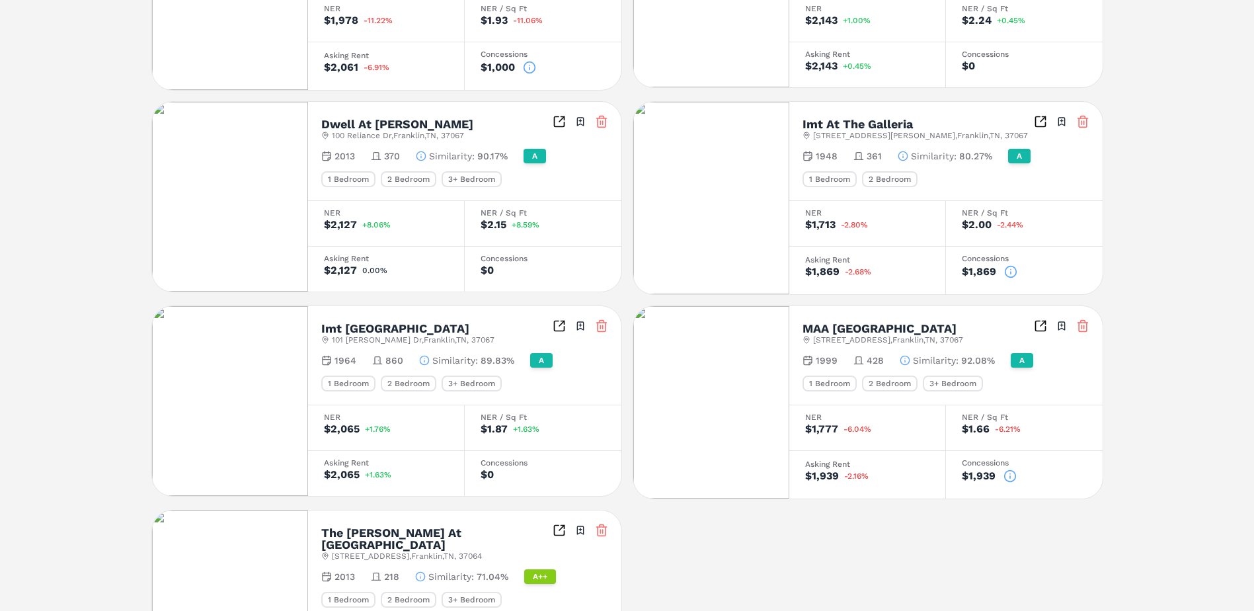
click at [1012, 477] on icon at bounding box center [1010, 475] width 13 height 13
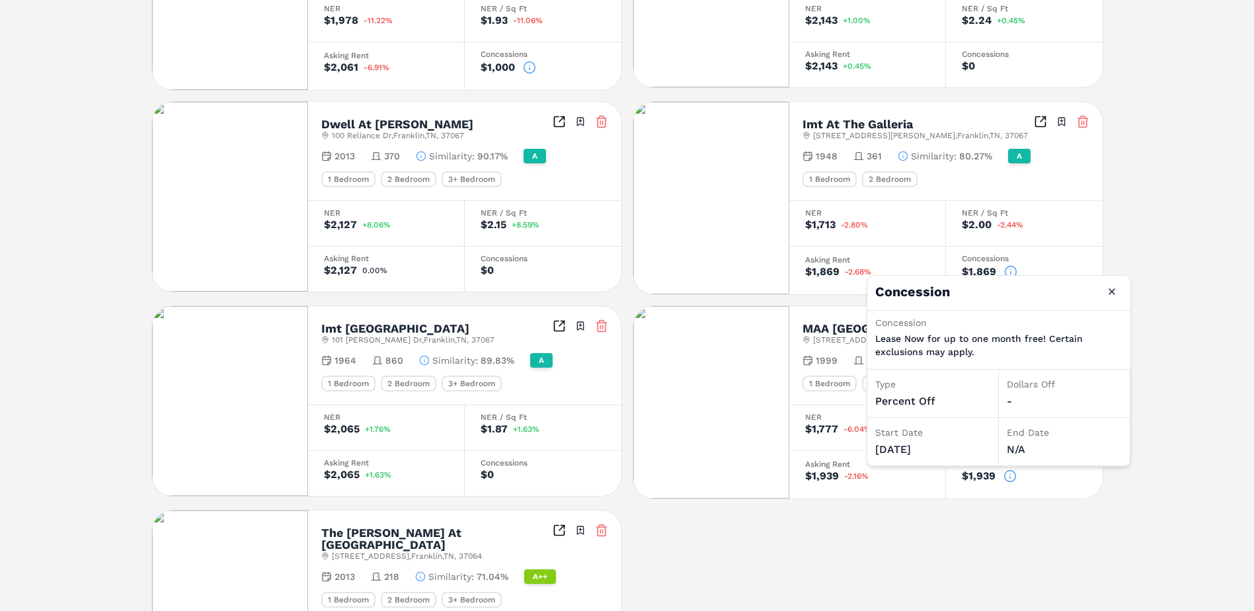
click at [1185, 244] on div "Wyndchase Aspen Grove A 3100 Aspen Grove Dr , Franklin , TN , 37067 Toggle port…" at bounding box center [627, 64] width 1254 height 1334
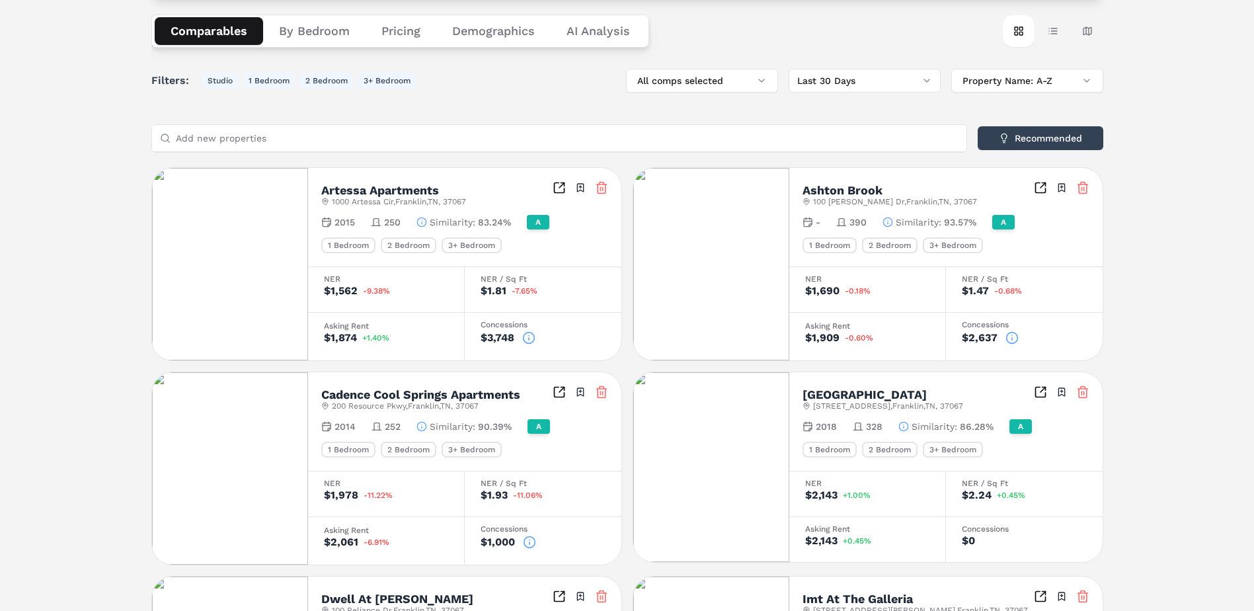
scroll to position [0, 0]
